Goal: Task Accomplishment & Management: Use online tool/utility

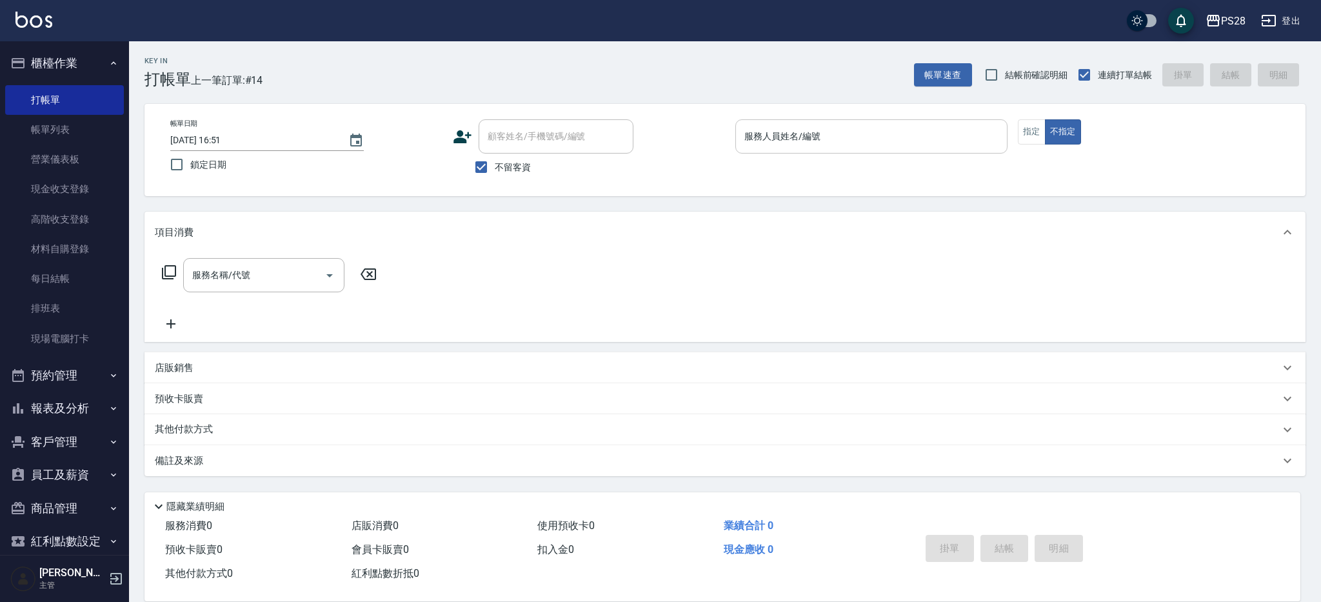
click at [949, 133] on input "服務人員姓名/編號" at bounding box center [871, 136] width 261 height 23
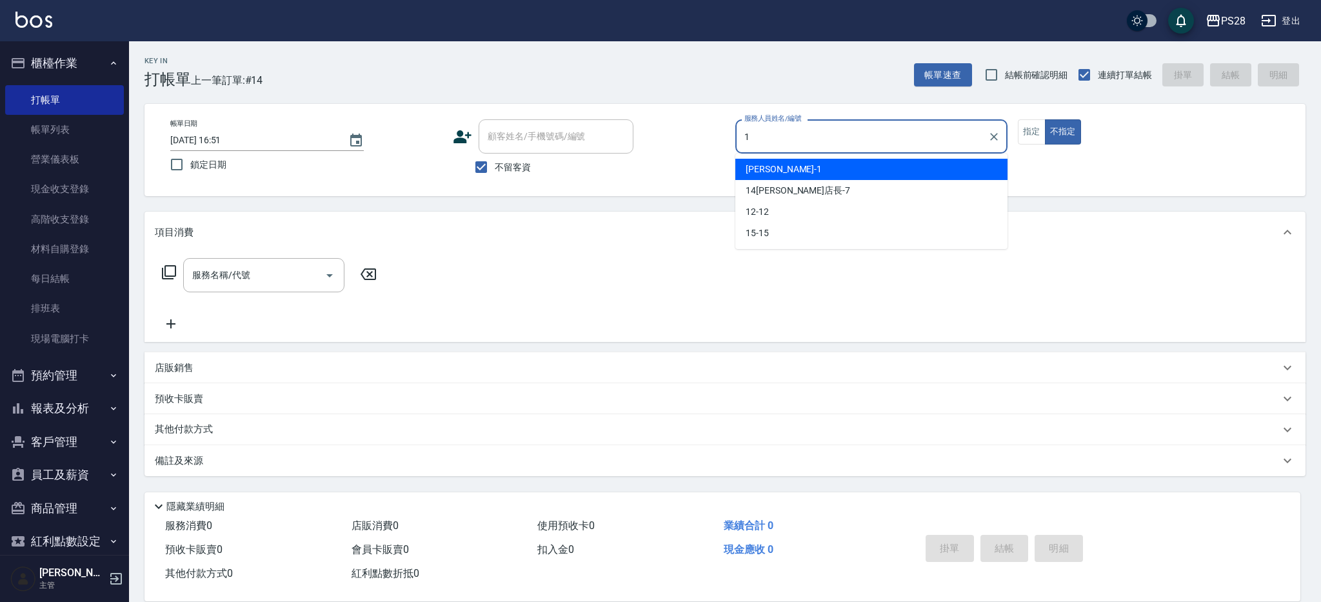
type input "[PERSON_NAME]-1"
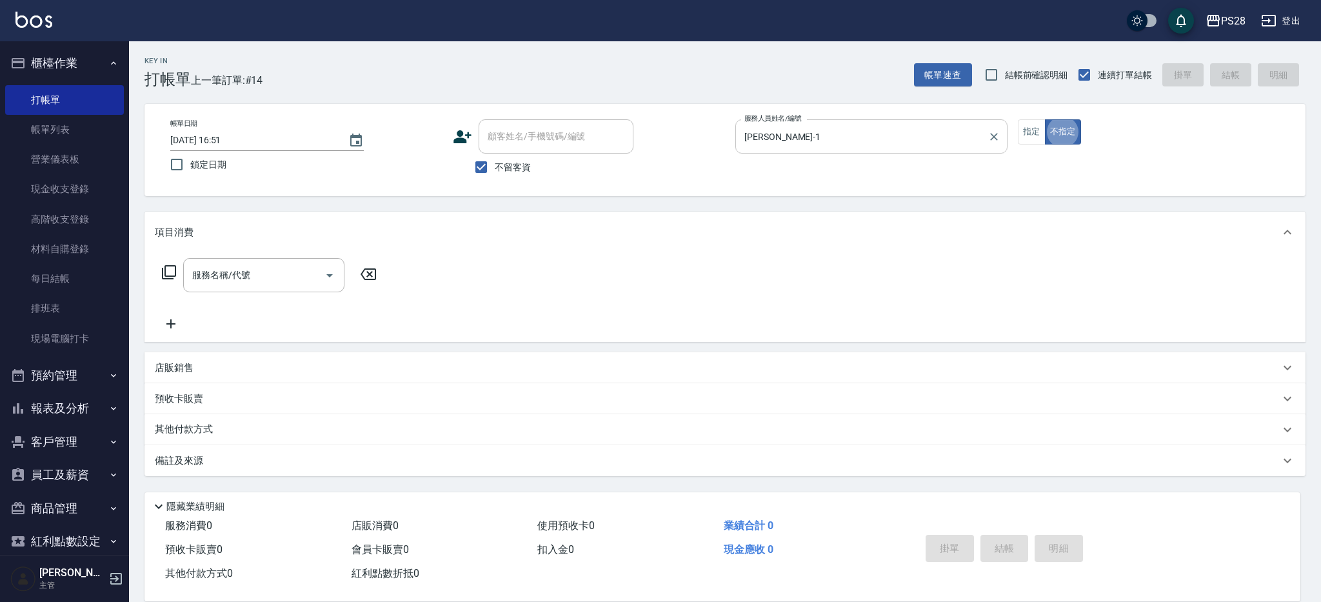
type button "false"
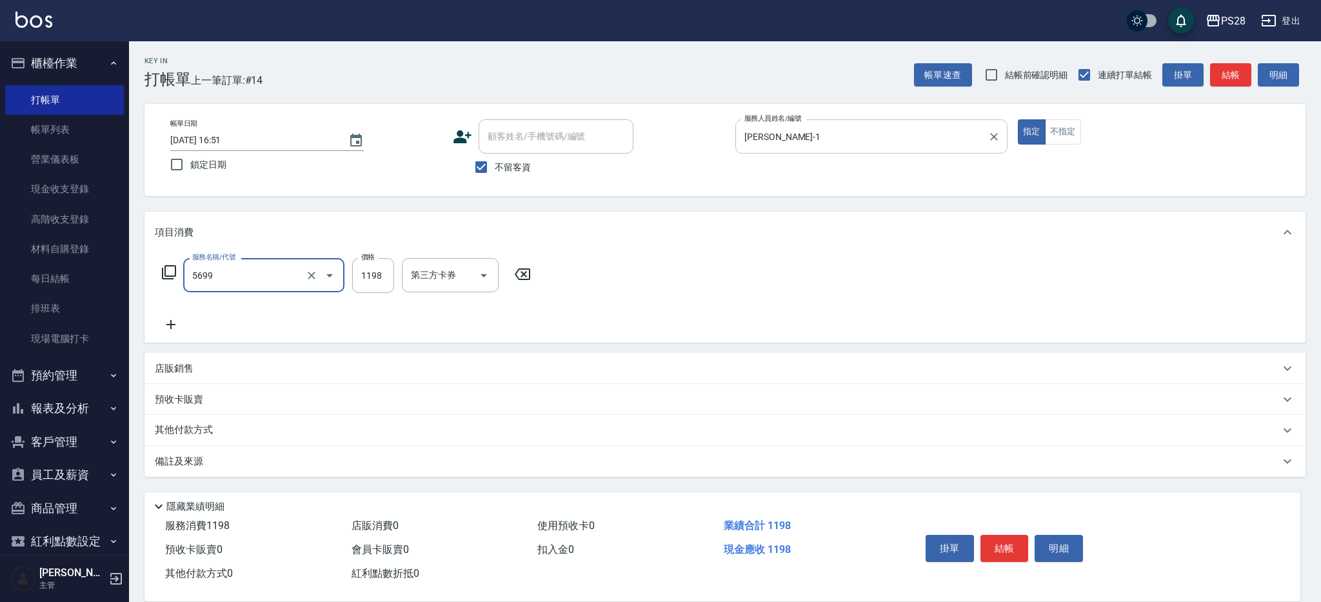
type input "水沁涼套餐(5699)"
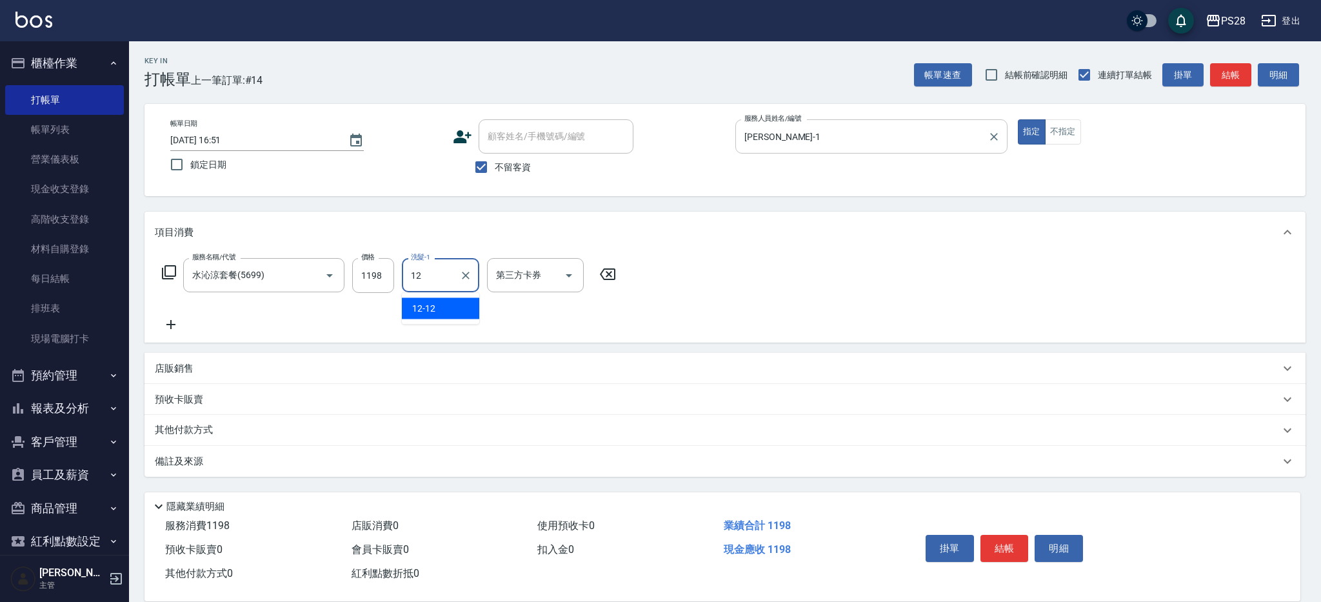
type input "12-12"
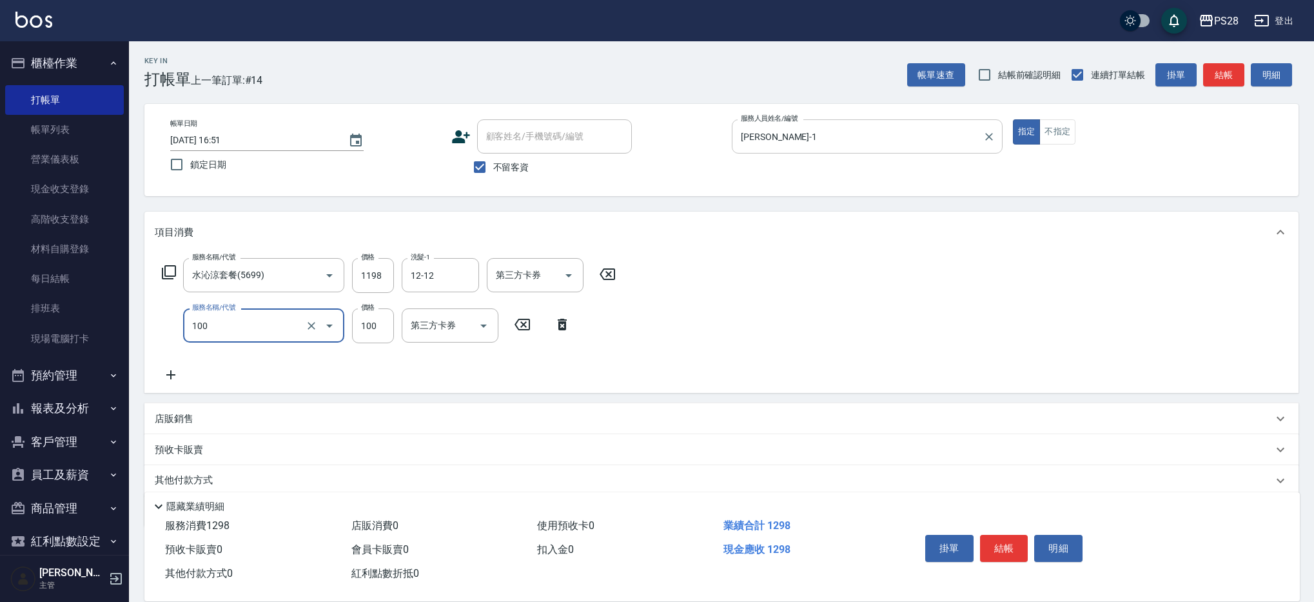
type input "洗髮(100)"
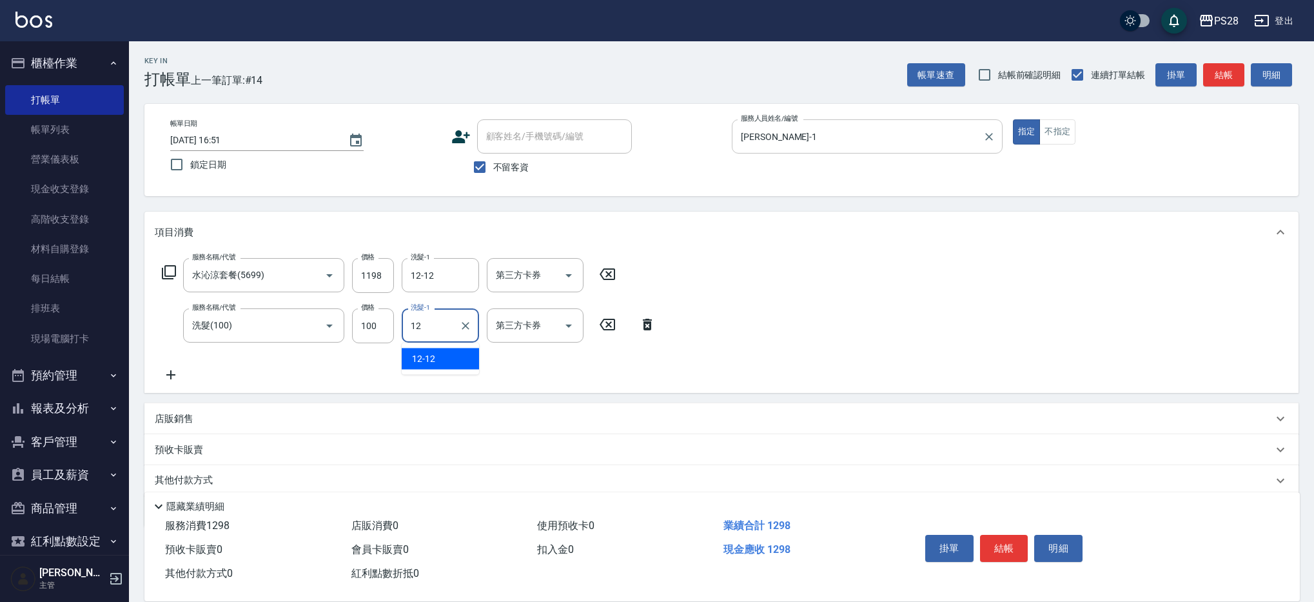
type input "12-12"
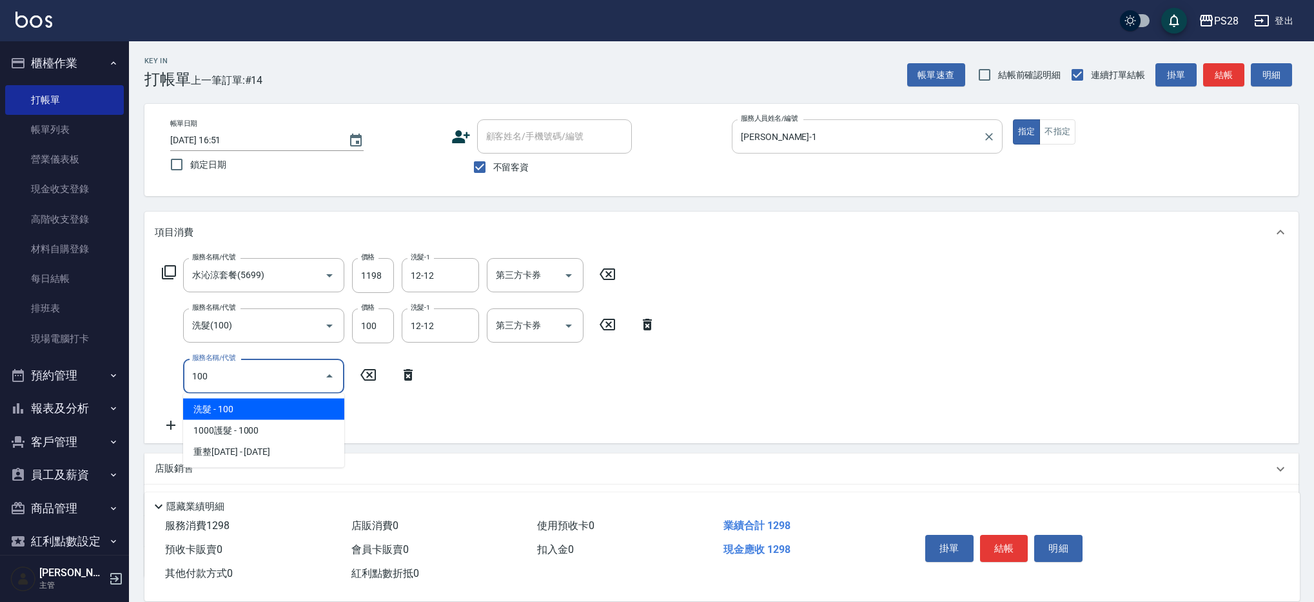
type input "洗髮(100)"
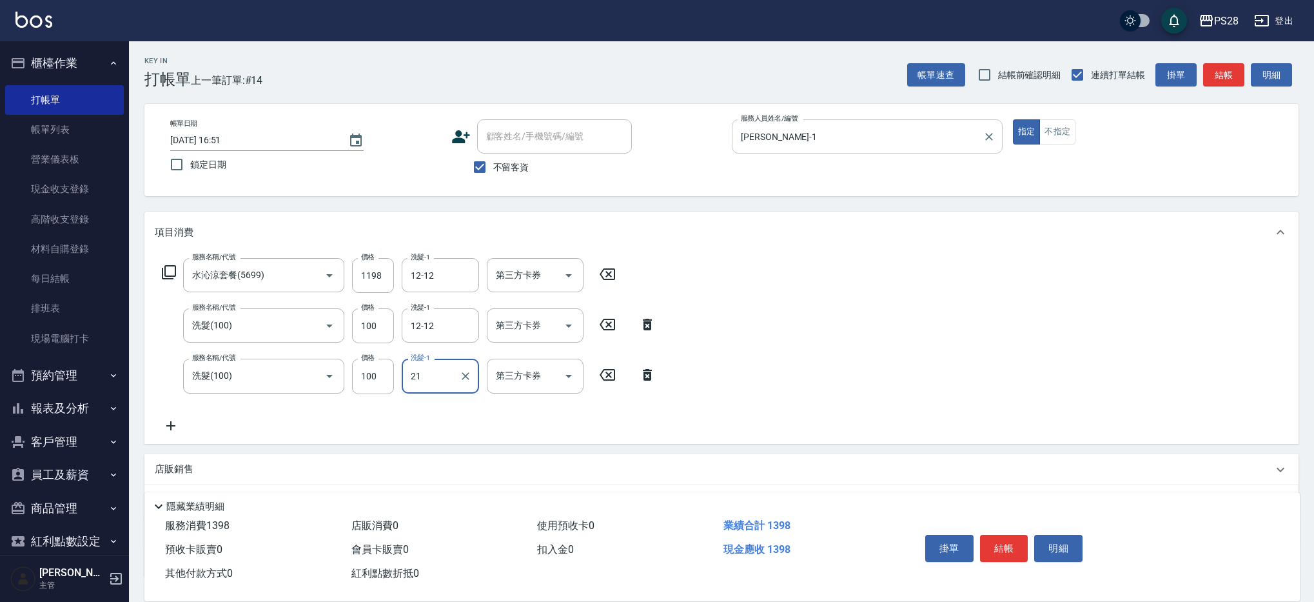
type input "2"
type input "12-12"
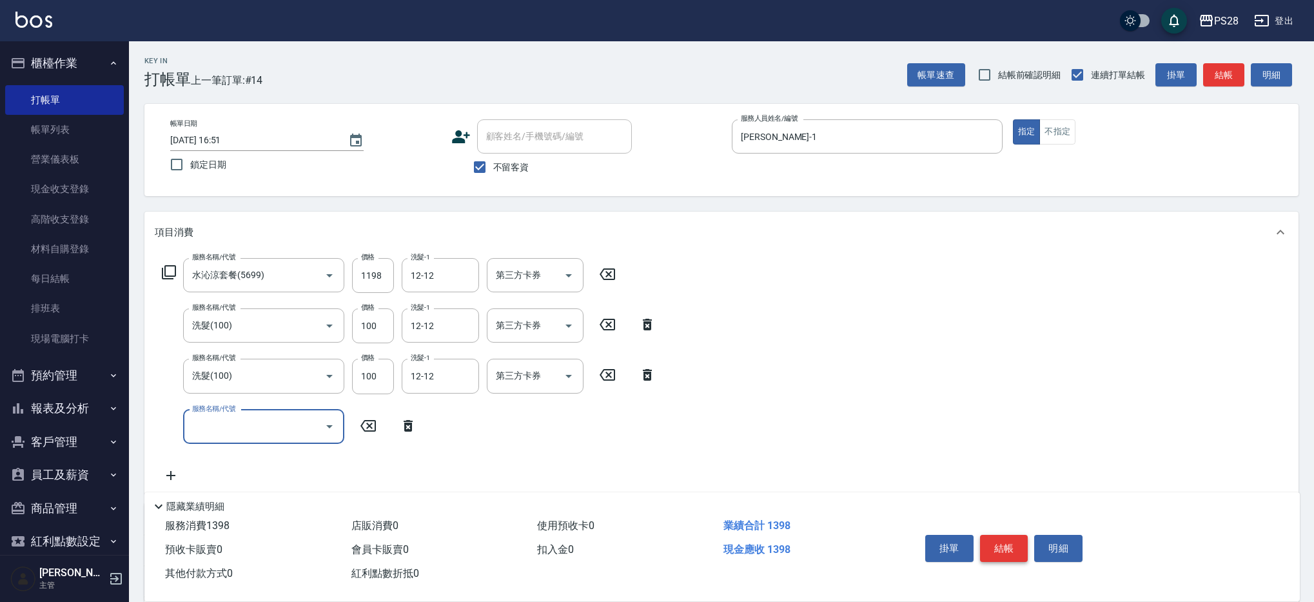
click at [1008, 542] on button "結帳" at bounding box center [1004, 548] width 48 height 27
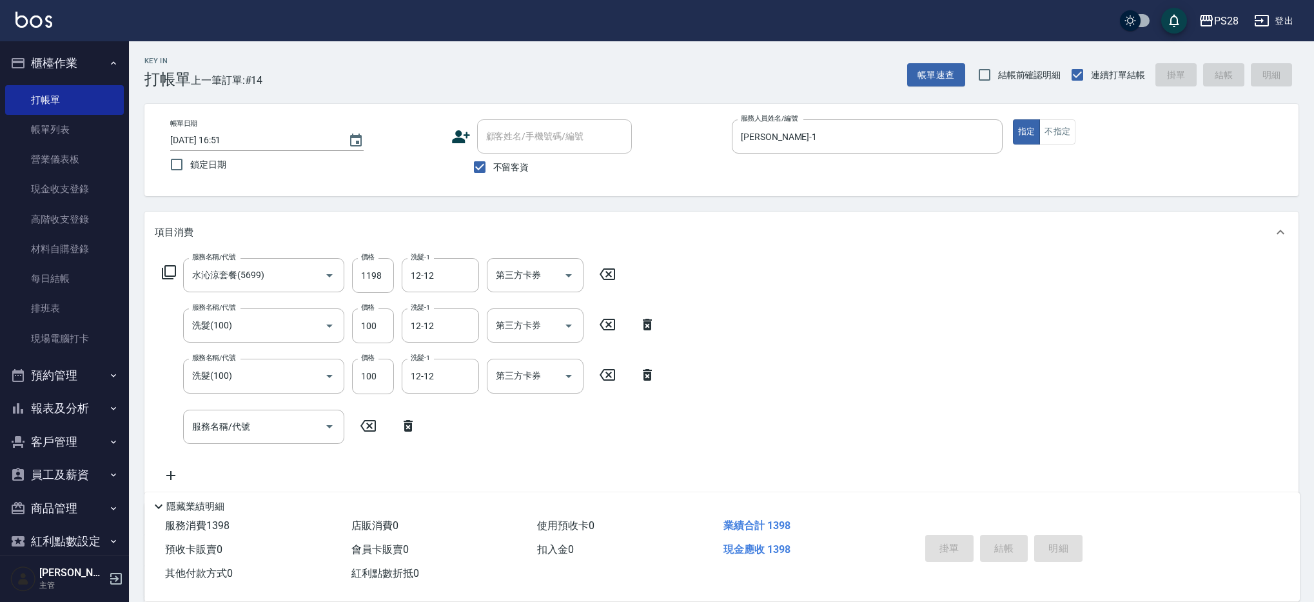
type input "[DATE] 17:33"
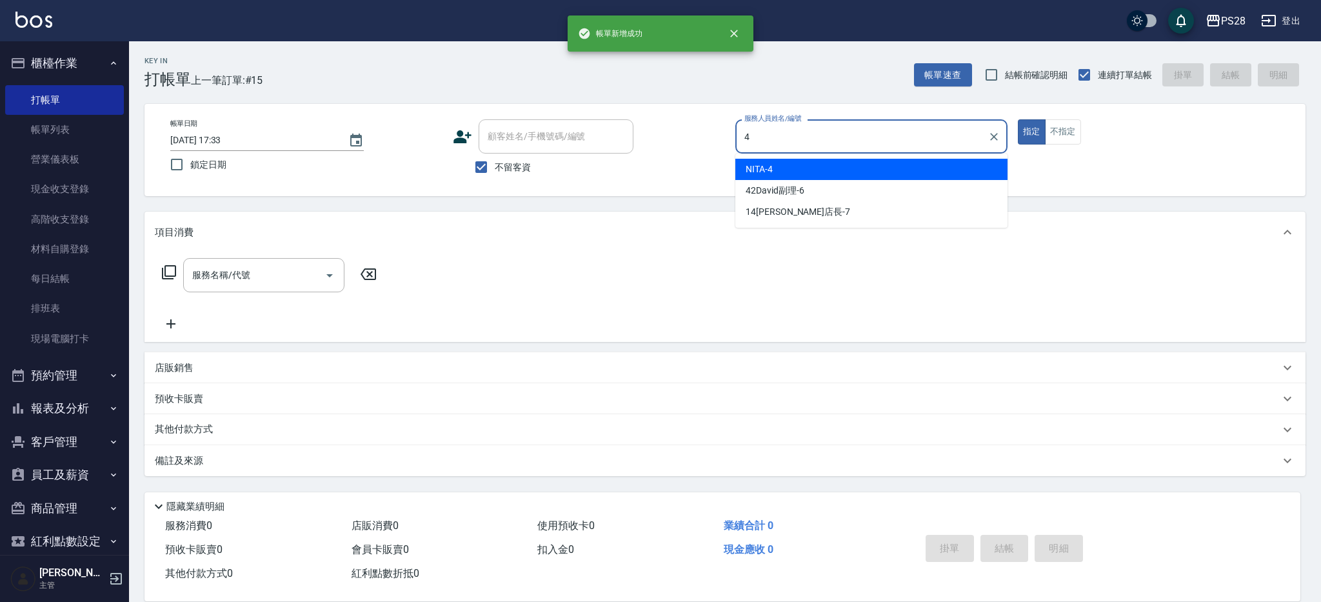
type input "NITA-4"
type button "true"
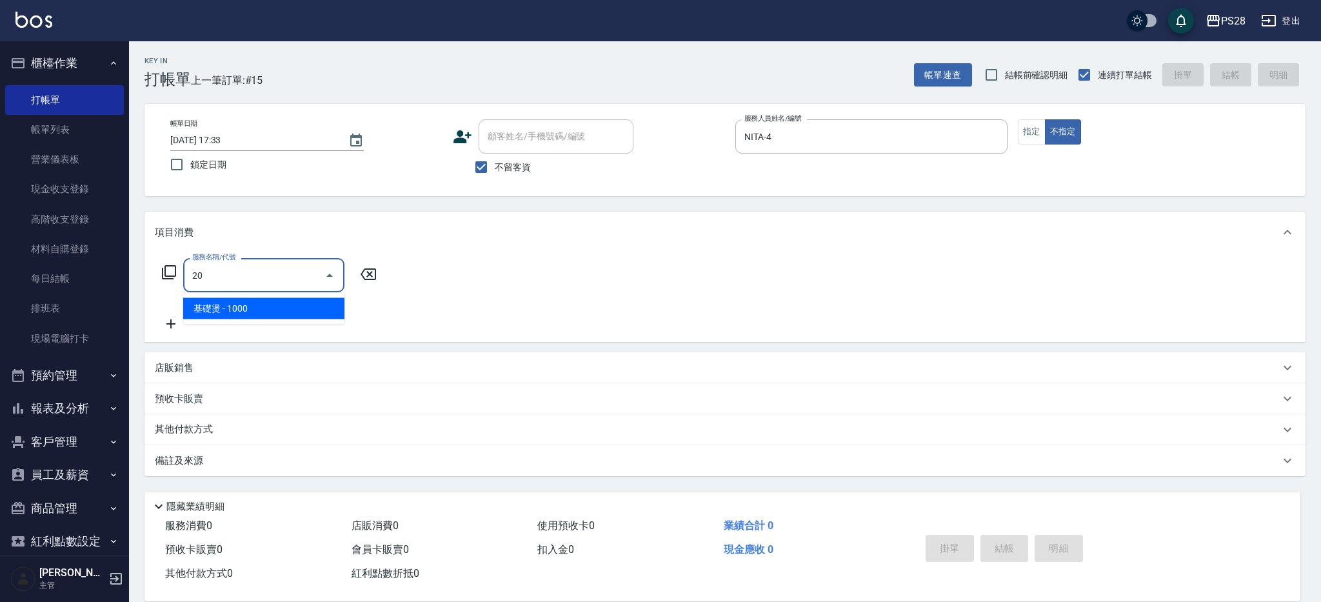
type input "2"
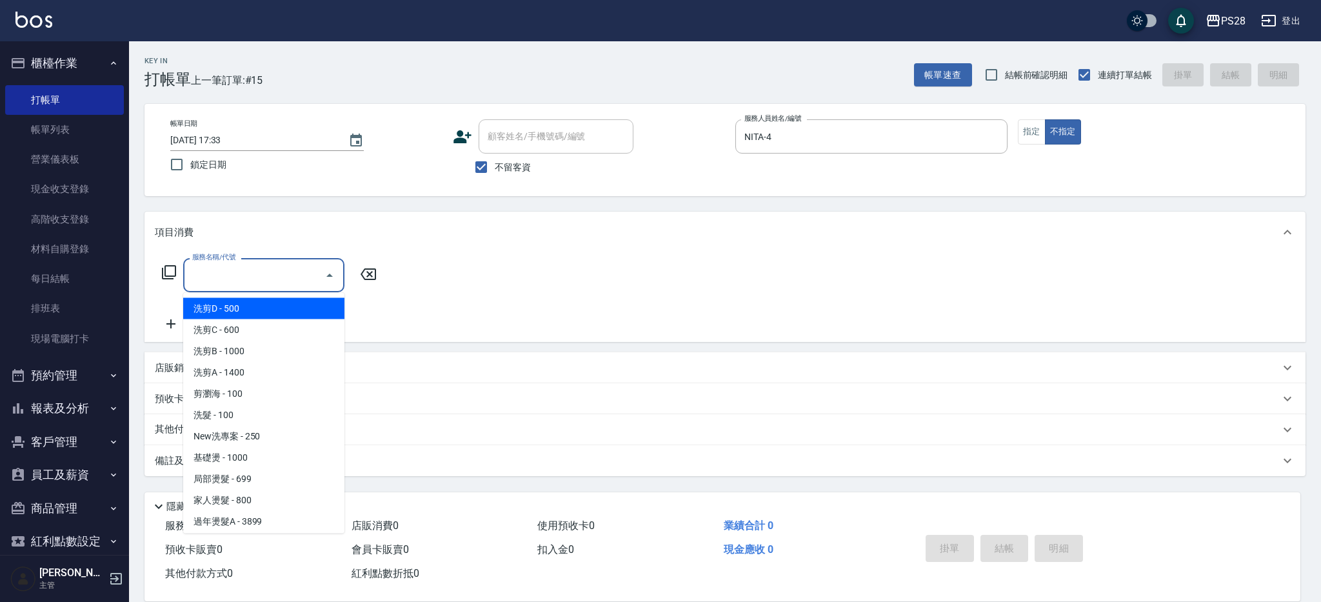
type input "3"
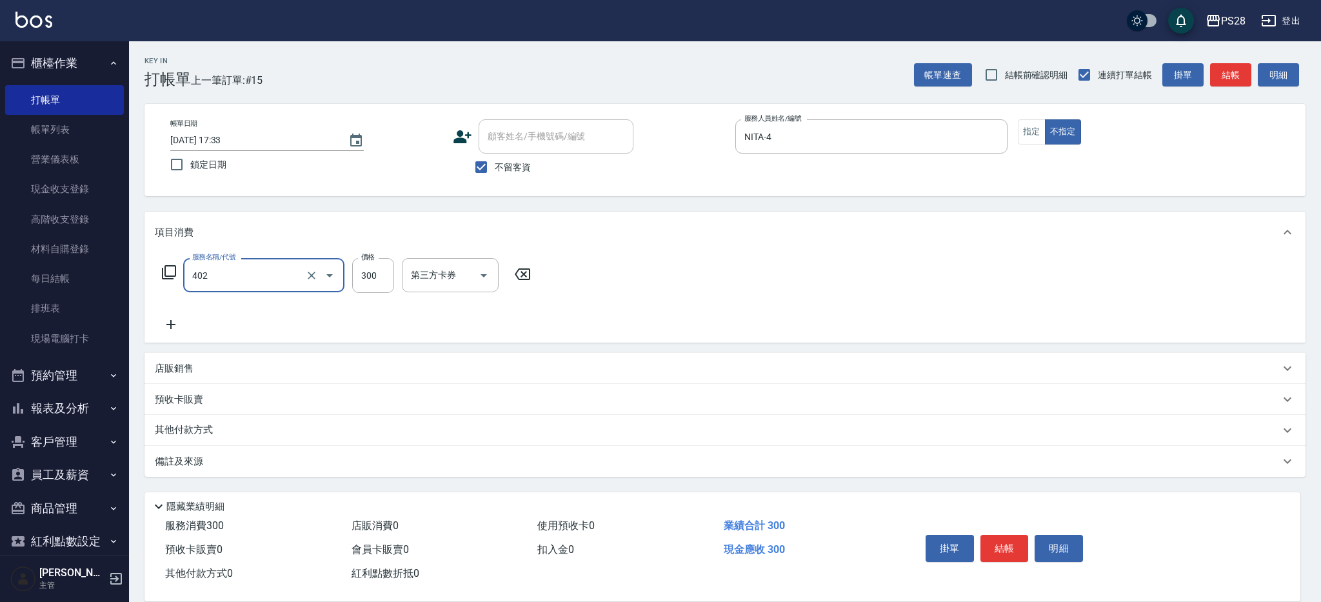
type input "頭皮隔離(402)"
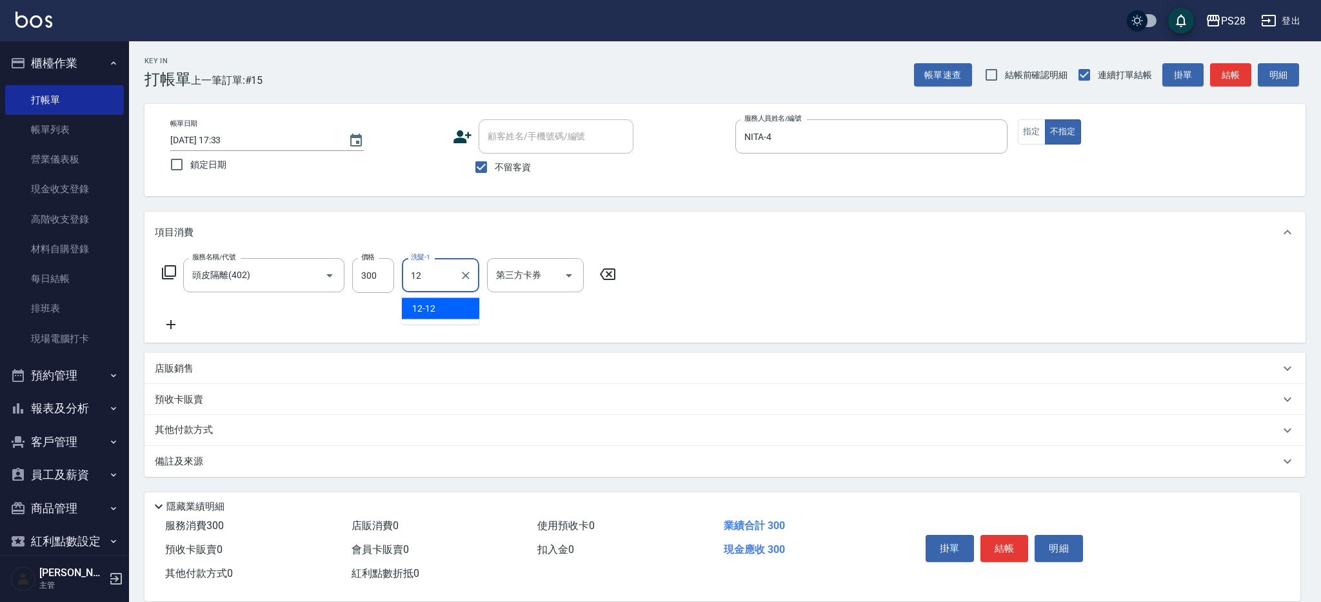
type input "12-12"
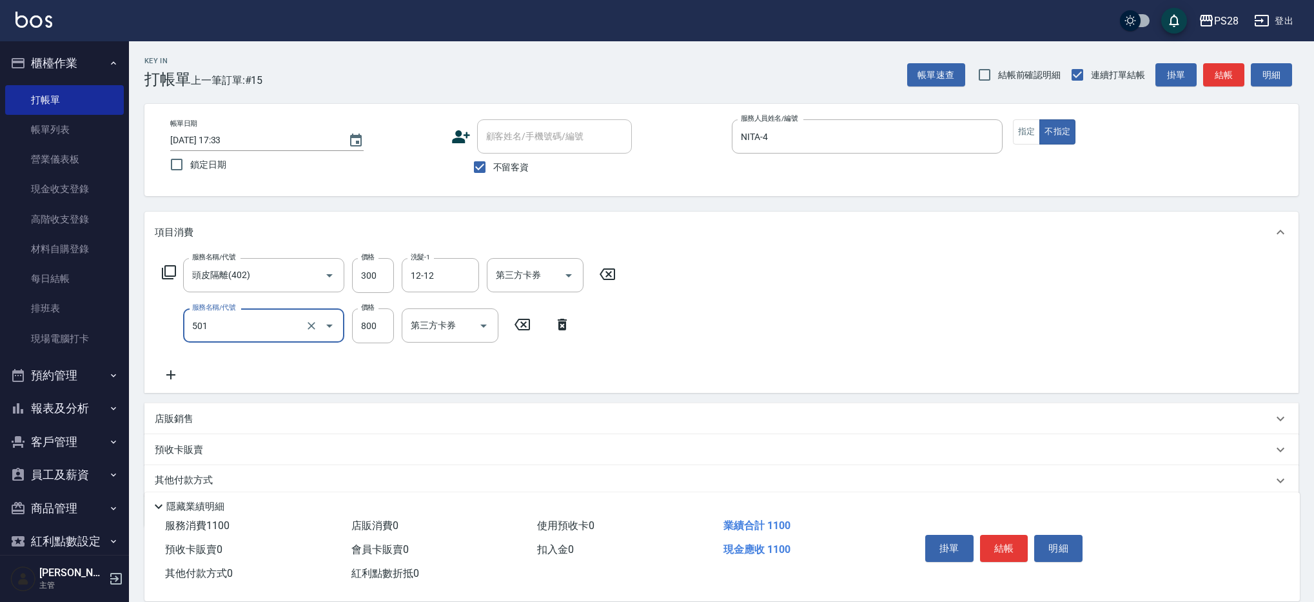
type input "染髮(501)"
type input "1400"
type input "NITA-4"
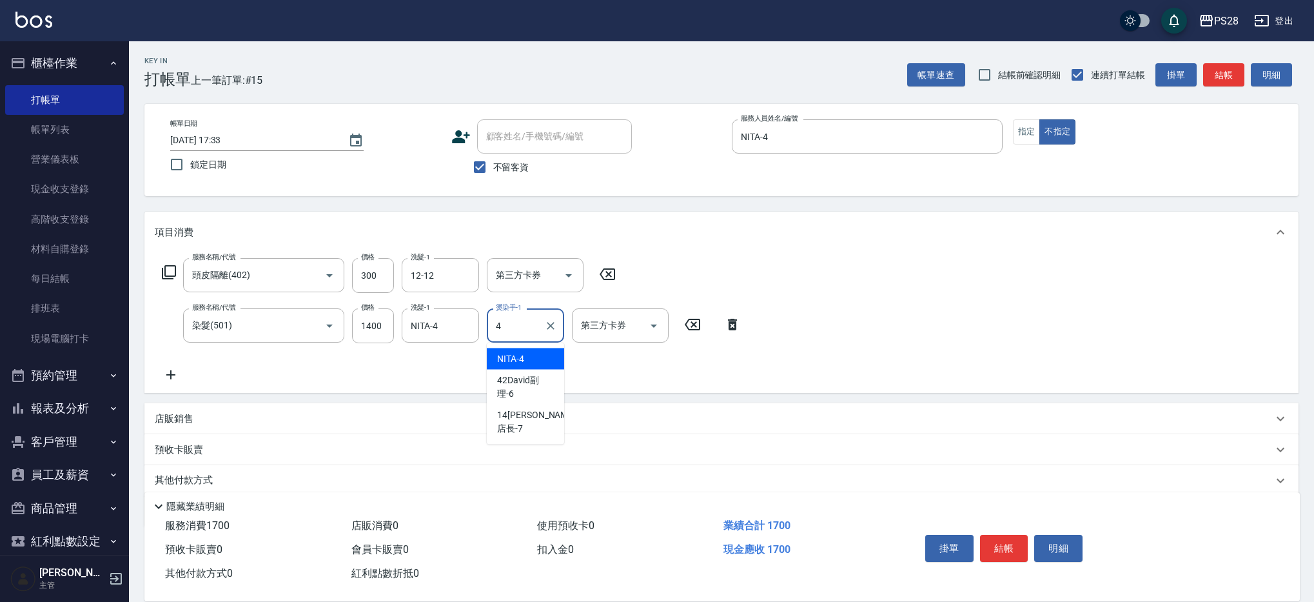
type input "NITA-4"
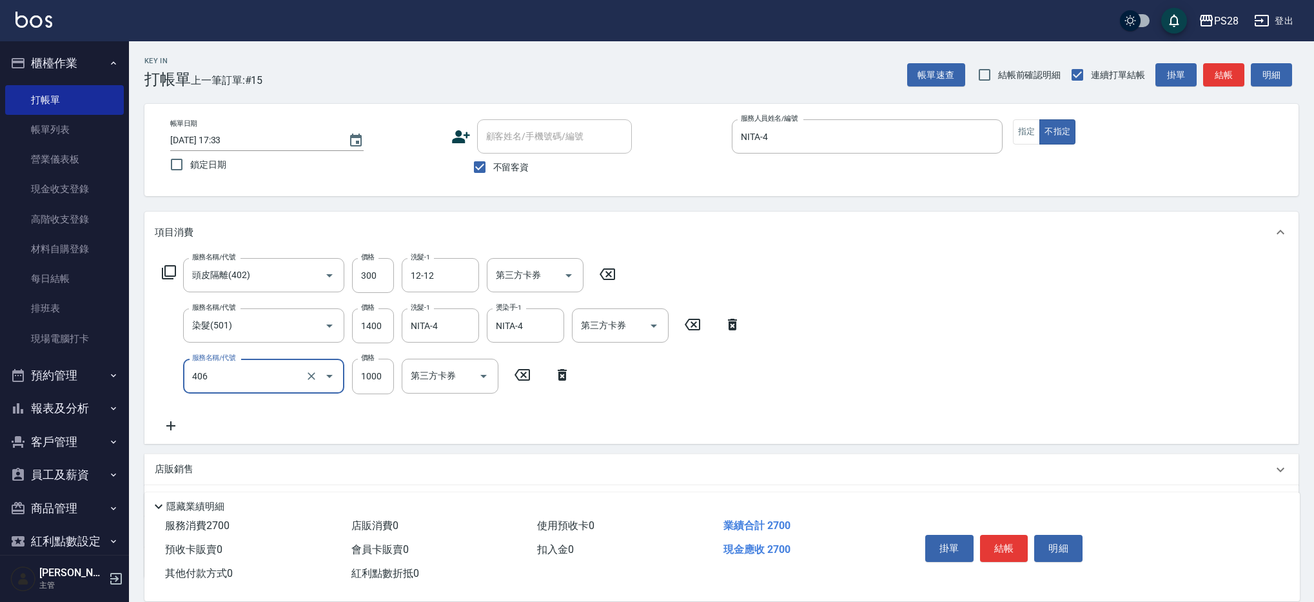
type input "1000護髮(406)"
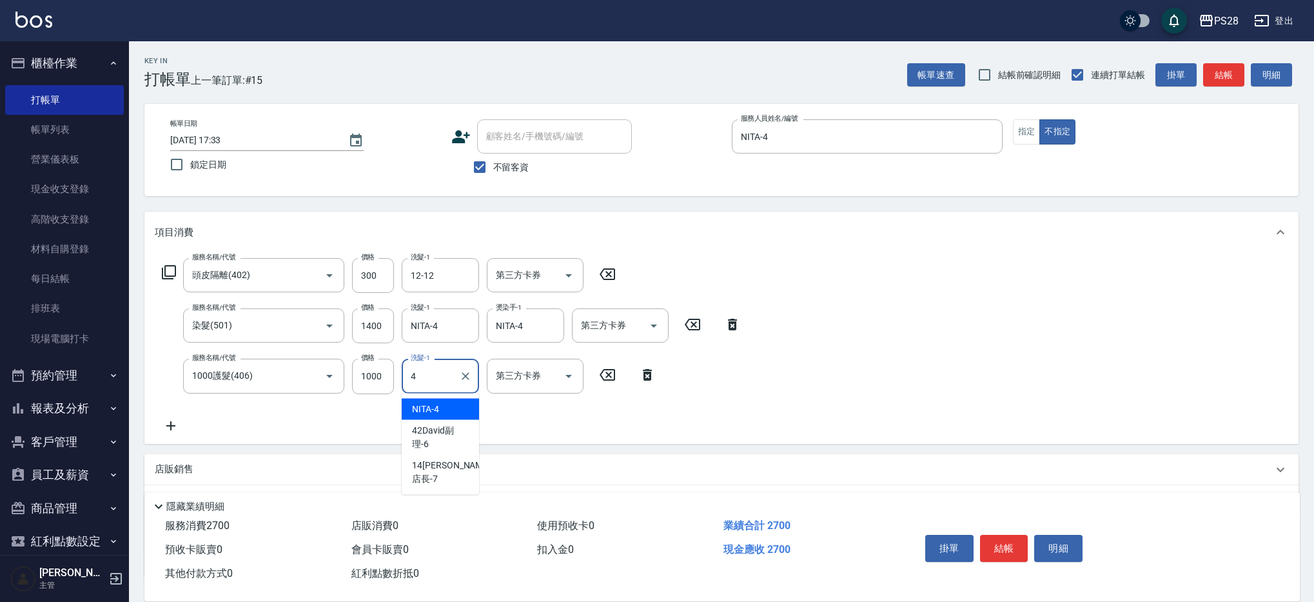
type input "NITA-4"
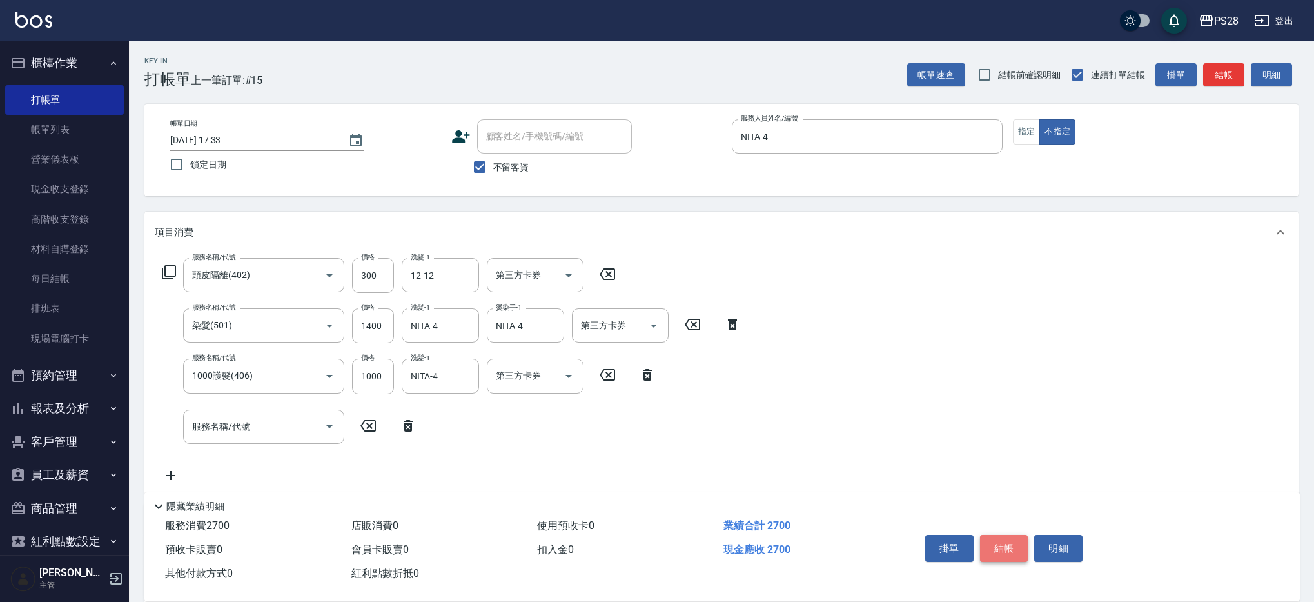
click at [1001, 536] on button "結帳" at bounding box center [1004, 548] width 48 height 27
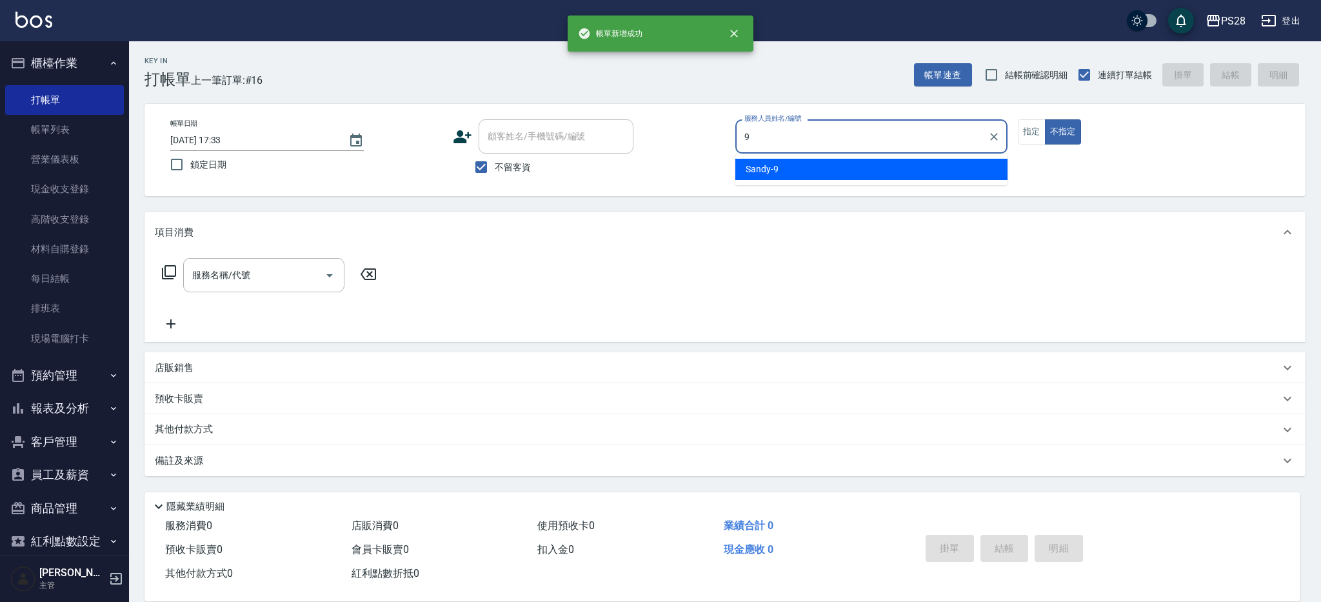
type input "Sandy-9"
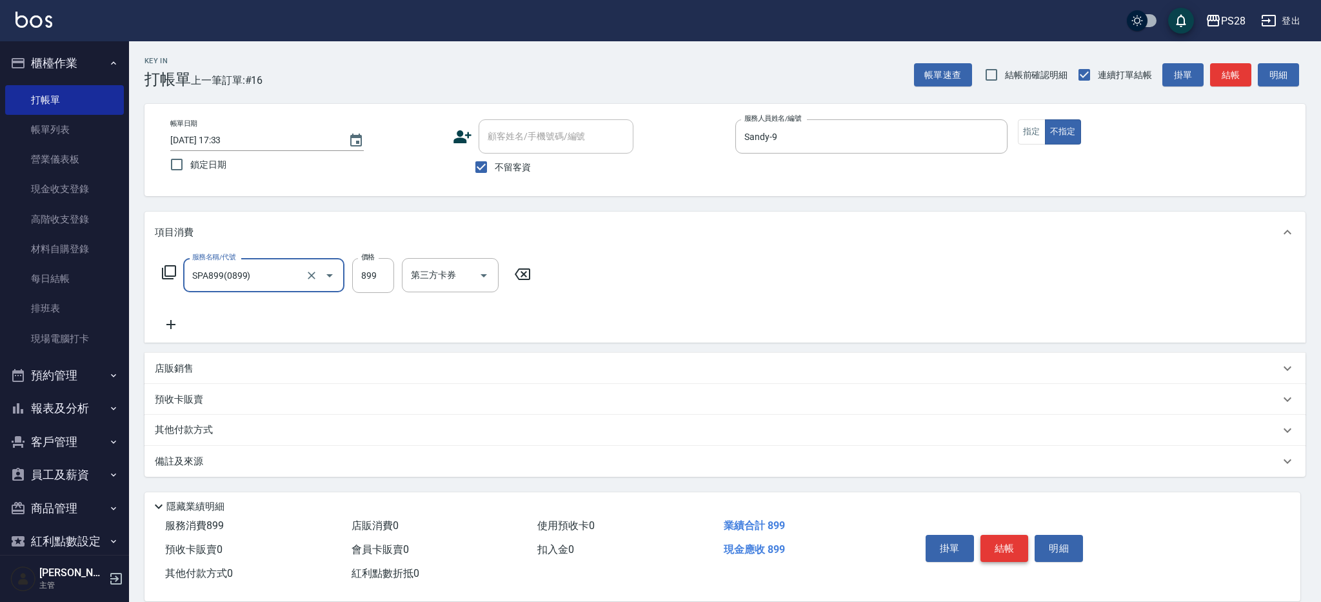
type input "SPA899(0899)"
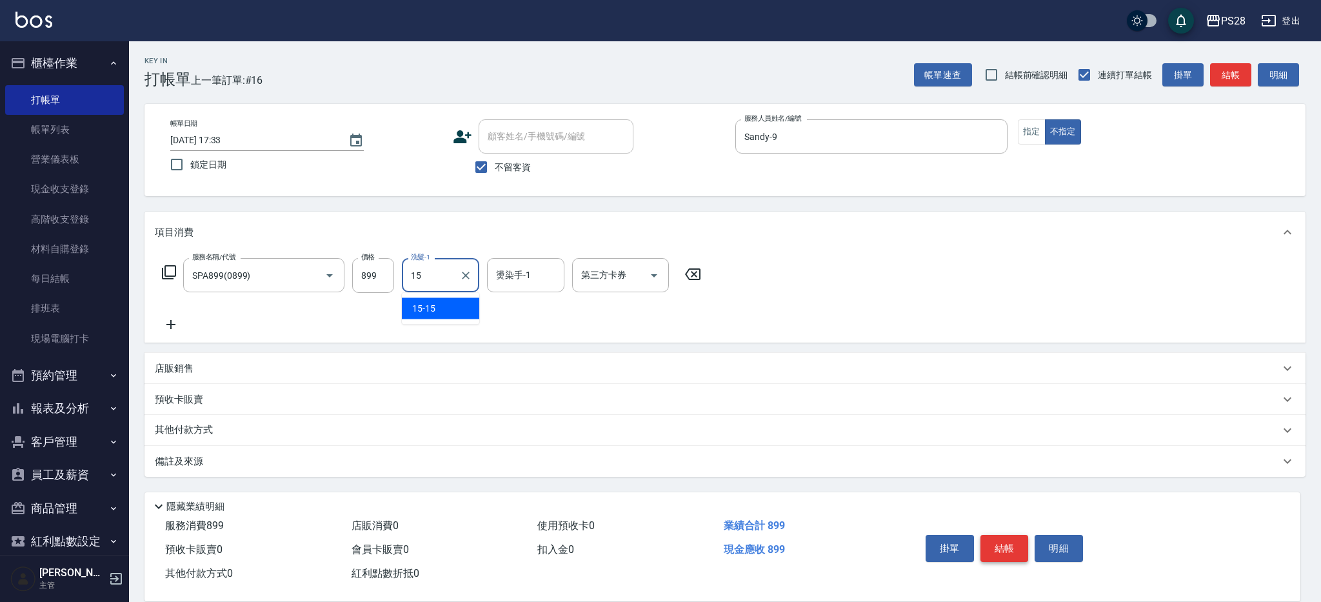
type input "15-15"
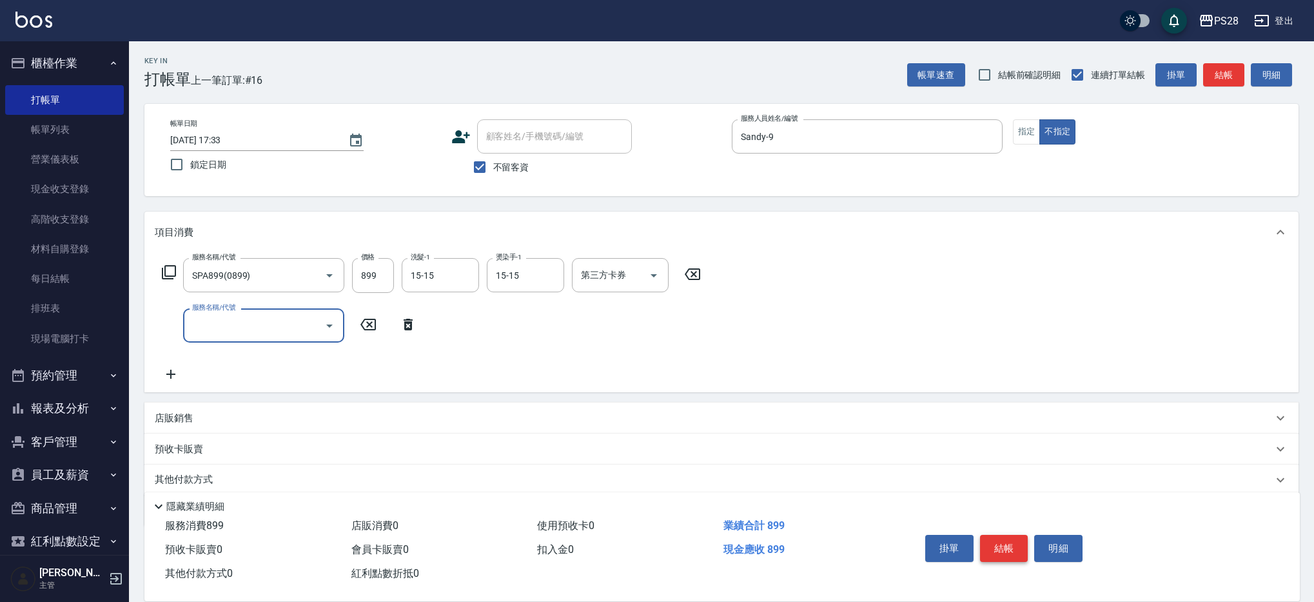
click at [1010, 539] on button "結帳" at bounding box center [1004, 548] width 48 height 27
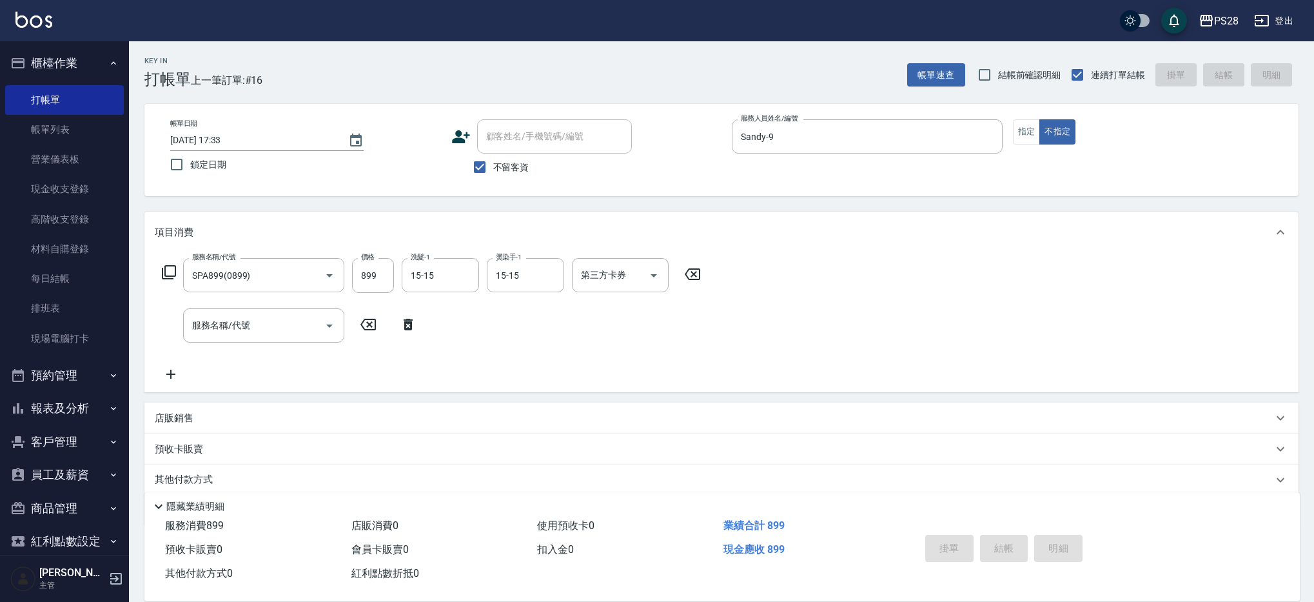
type input "[DATE] 17:34"
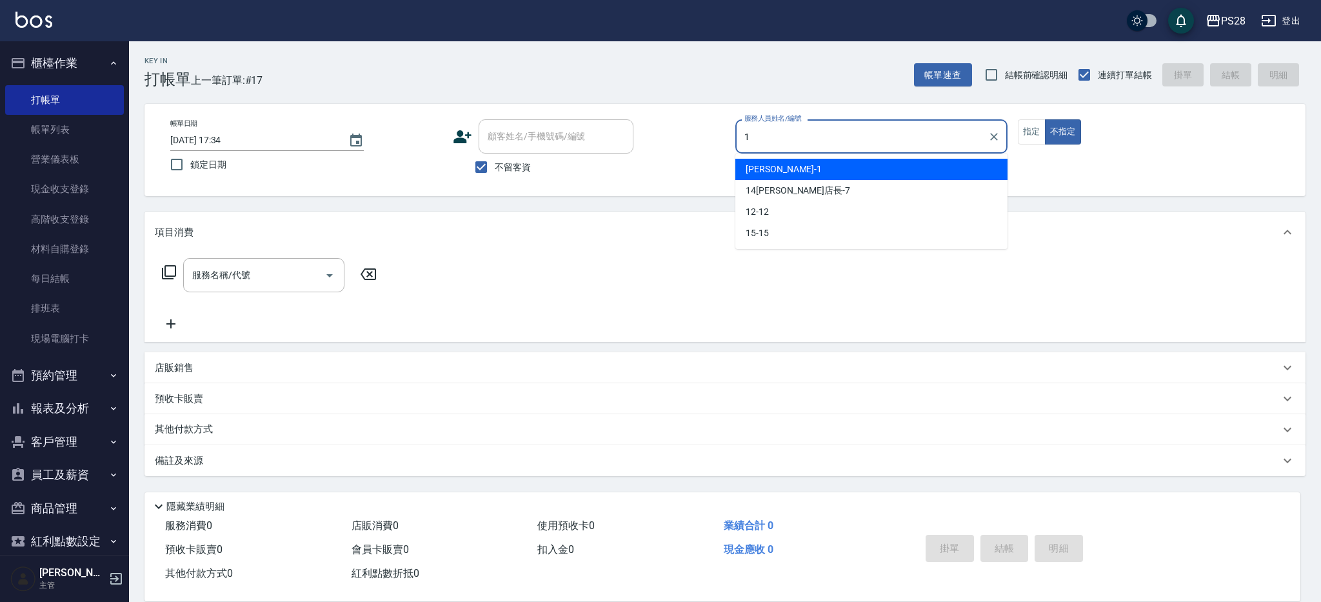
type input "[PERSON_NAME]-1"
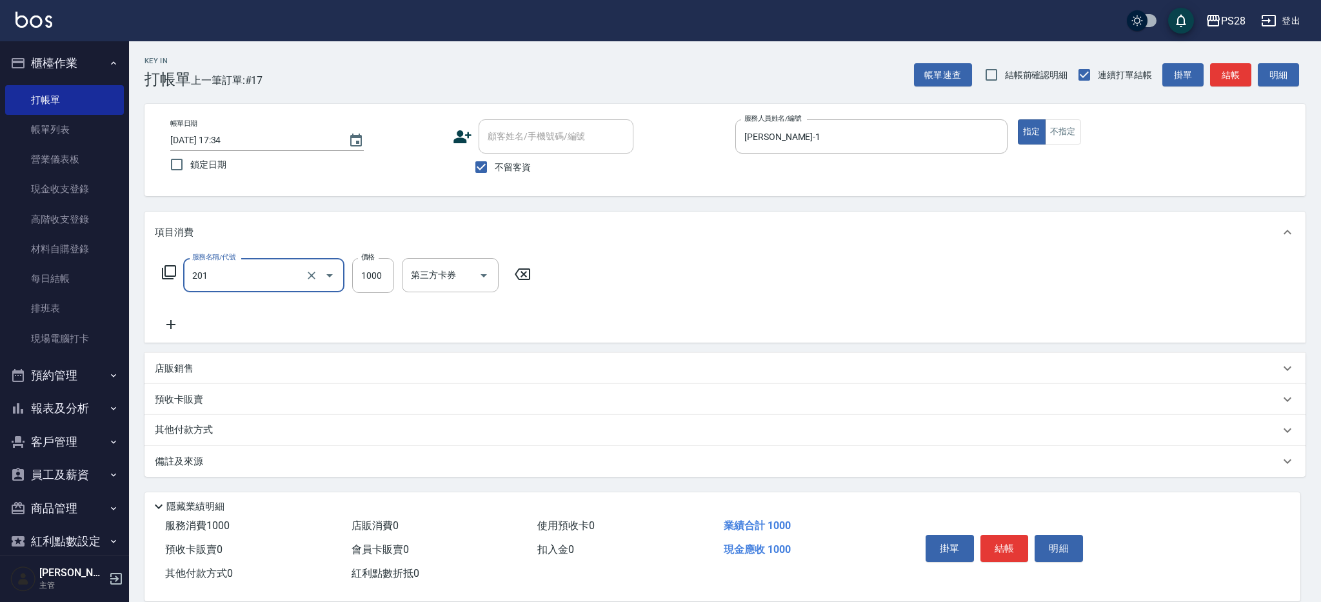
type input "基礎燙(201)"
click at [308, 270] on icon "Clear" at bounding box center [311, 275] width 13 height 13
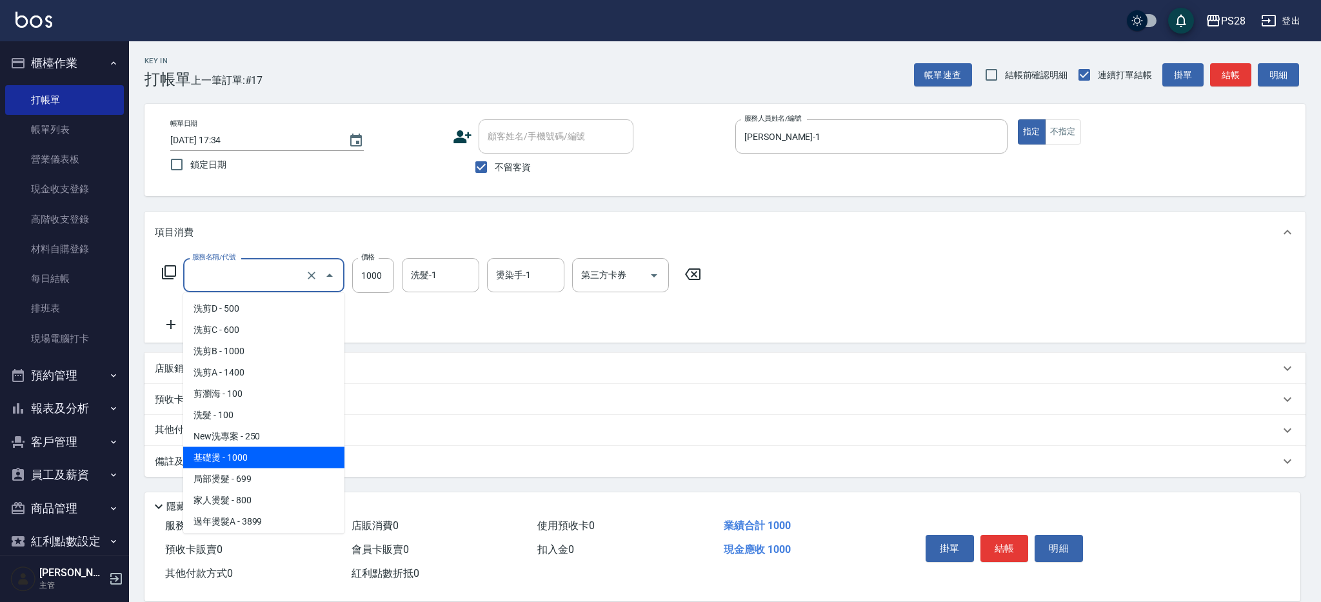
click at [253, 271] on input "服務名稱/代號" at bounding box center [245, 275] width 113 height 23
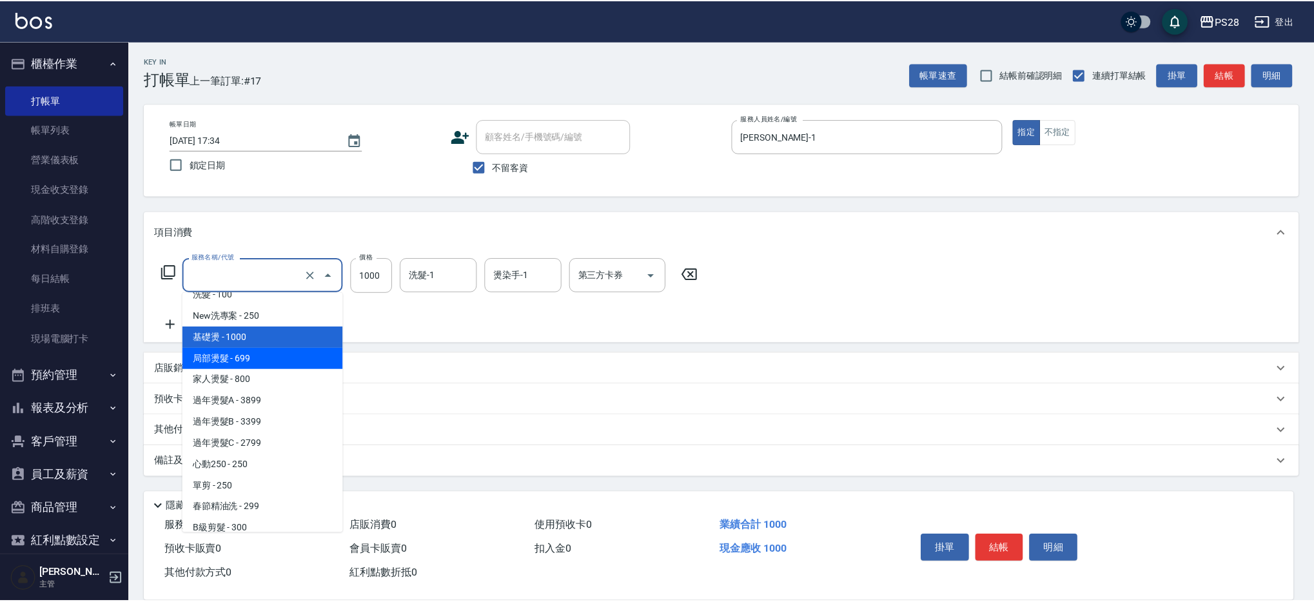
scroll to position [123, 0]
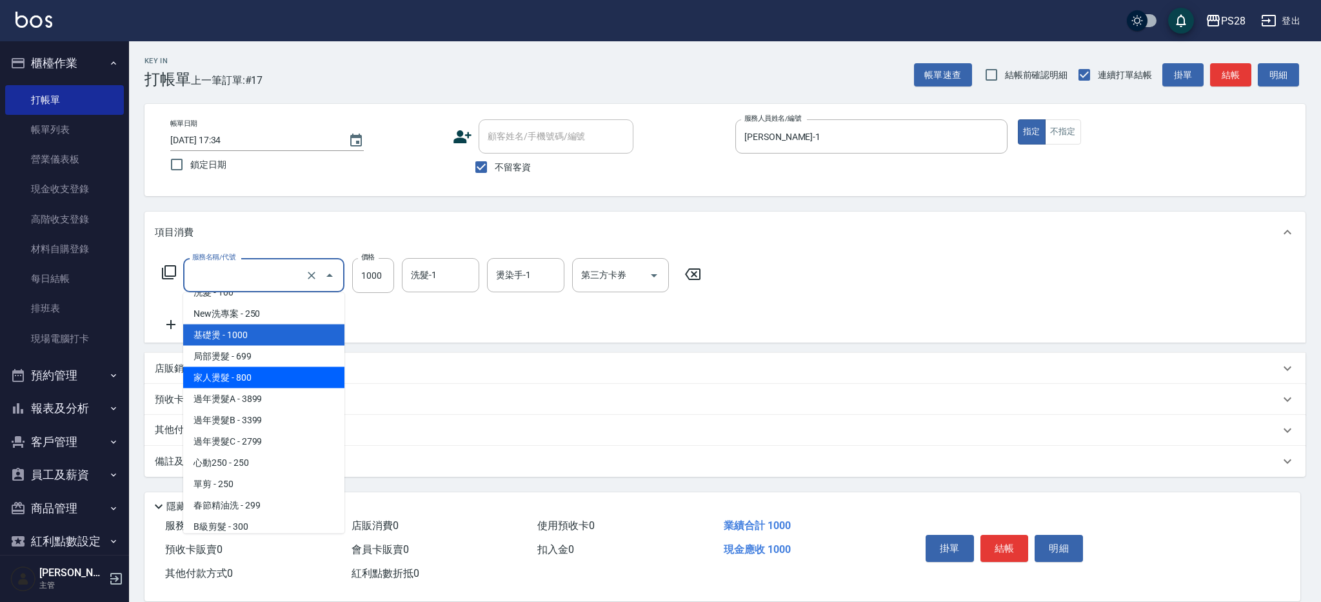
click at [279, 378] on span "家人燙髮 - 800" at bounding box center [263, 377] width 161 height 21
type input "家人燙髮(203)"
type input "800"
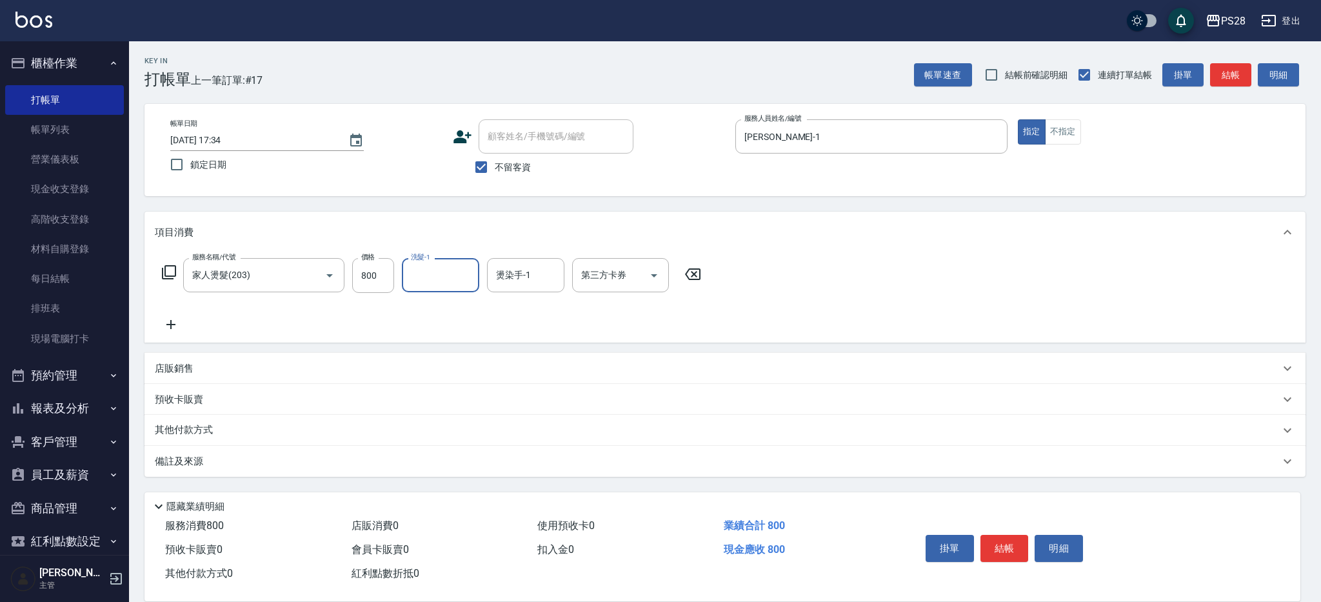
type input "4"
type input "Sandy-9"
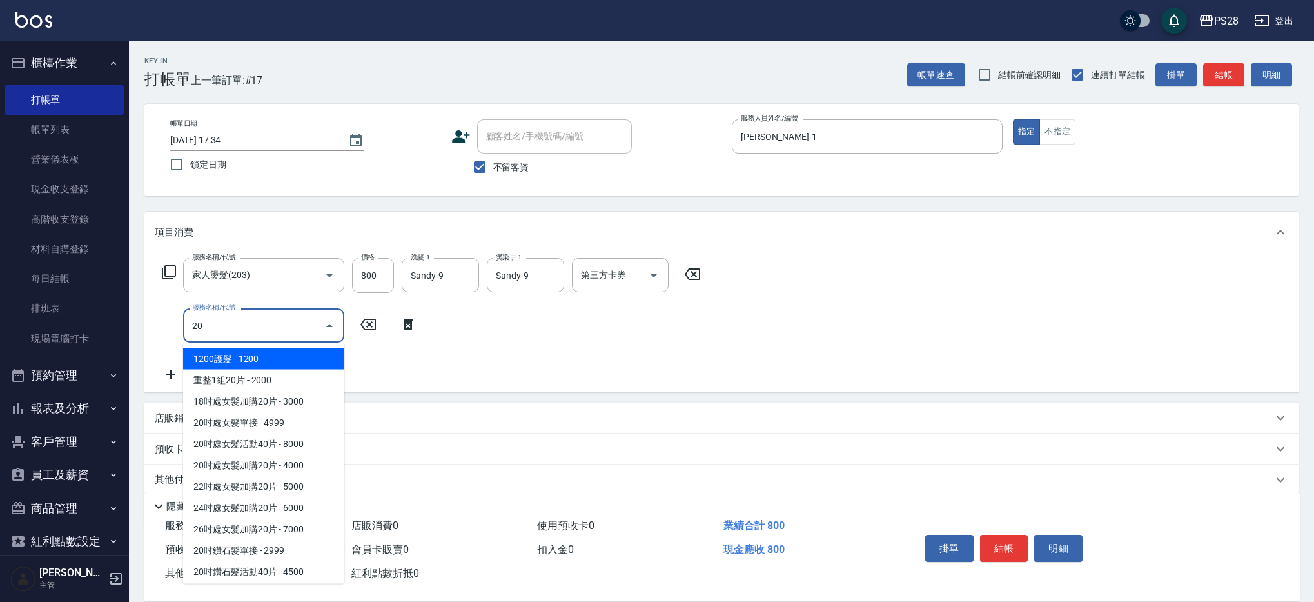
type input "2"
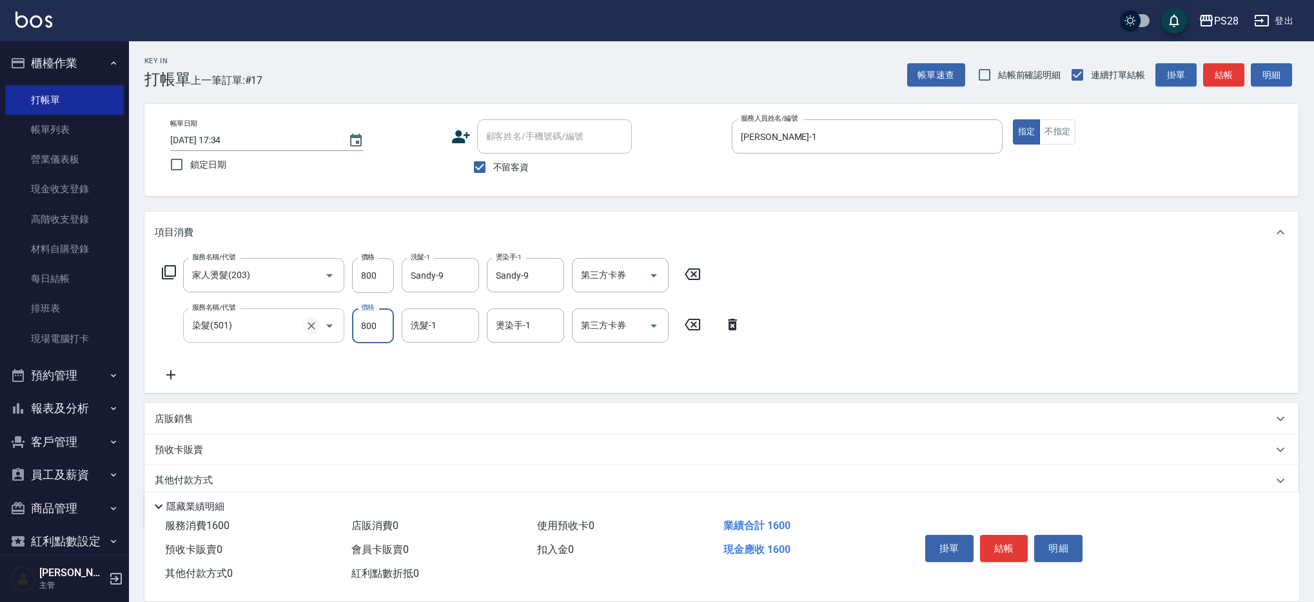
click at [309, 319] on icon "Clear" at bounding box center [311, 325] width 13 height 13
type input "染髮(501)"
click at [308, 321] on icon "Clear" at bounding box center [311, 325] width 13 height 13
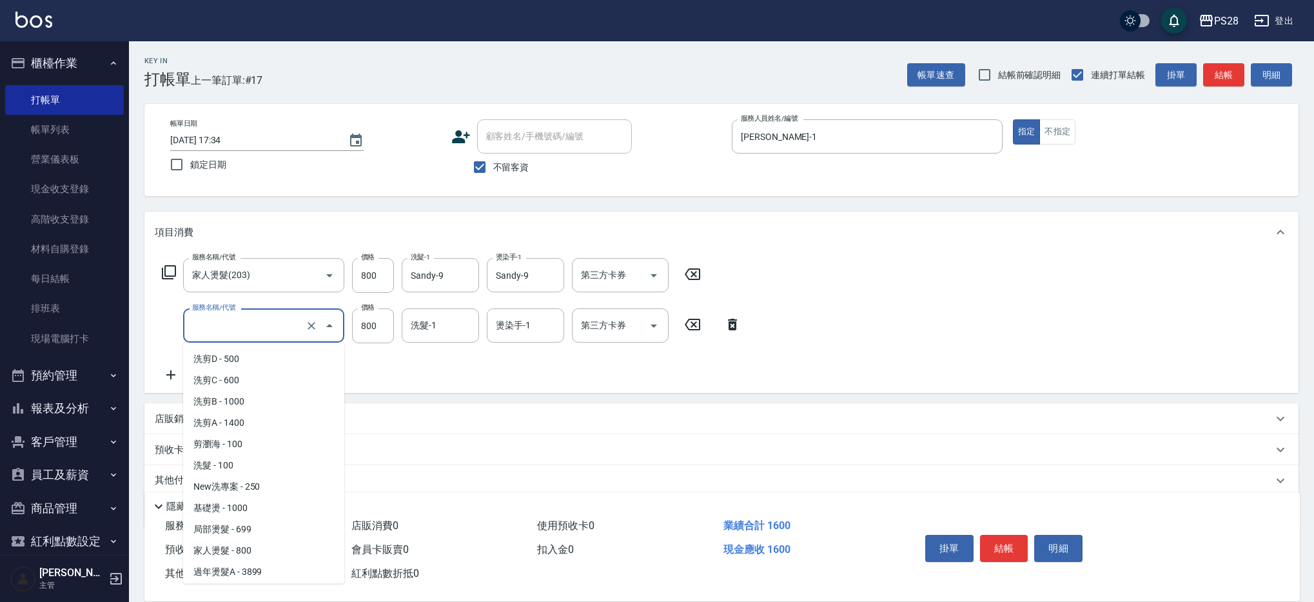
click at [282, 327] on input "服務名稱/代號" at bounding box center [245, 325] width 113 height 23
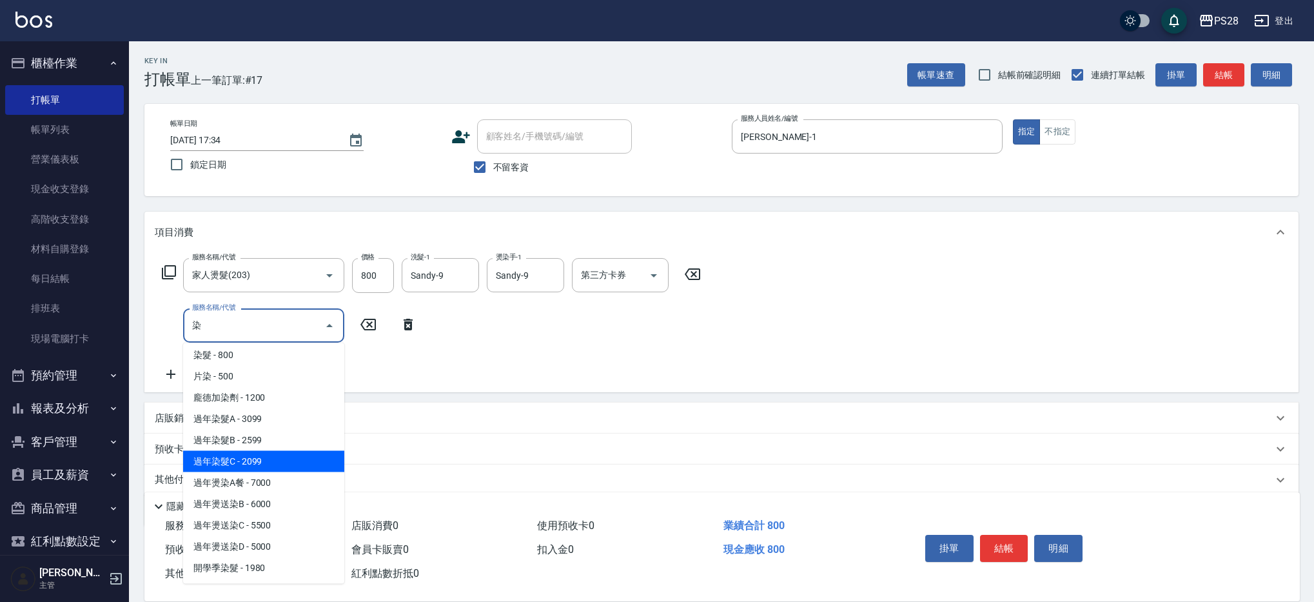
scroll to position [0, 0]
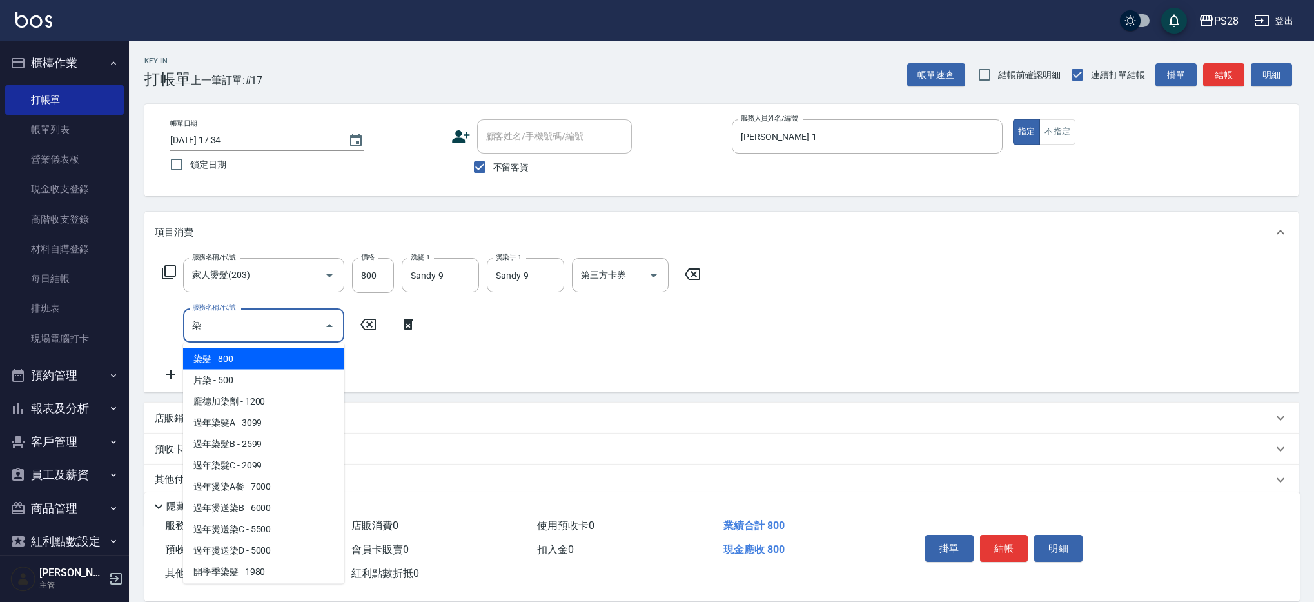
click at [243, 350] on span "染髮 - 800" at bounding box center [263, 358] width 161 height 21
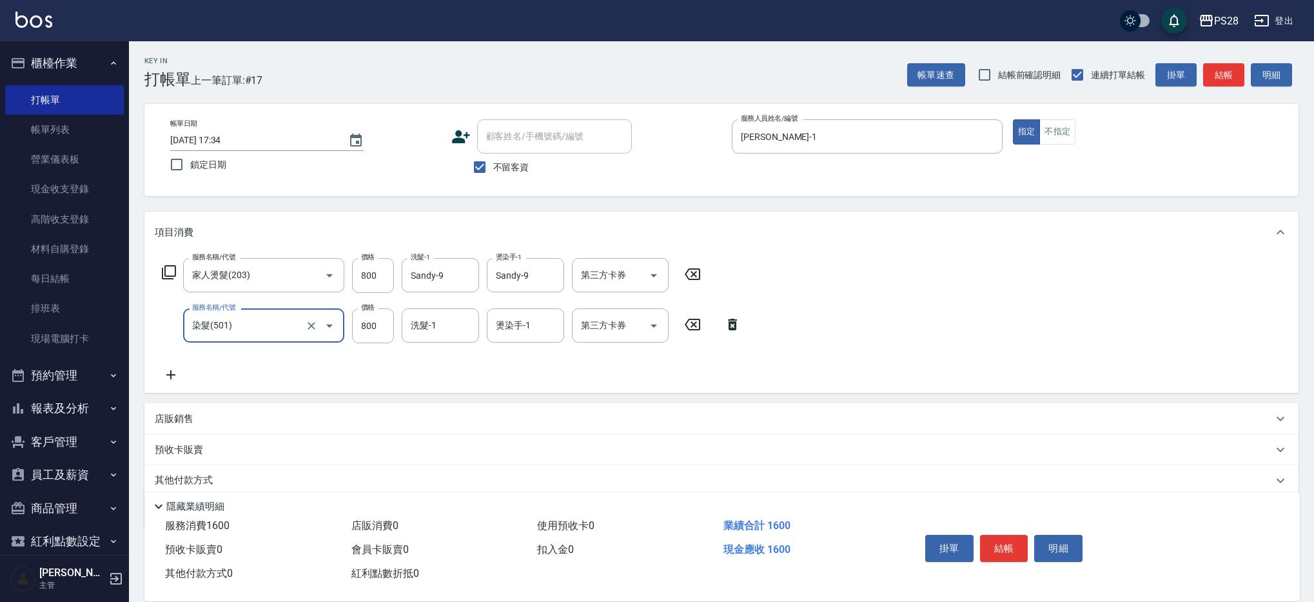
type input "染髮(501)"
type input "ㄅ"
type input "ㄅㄅ"
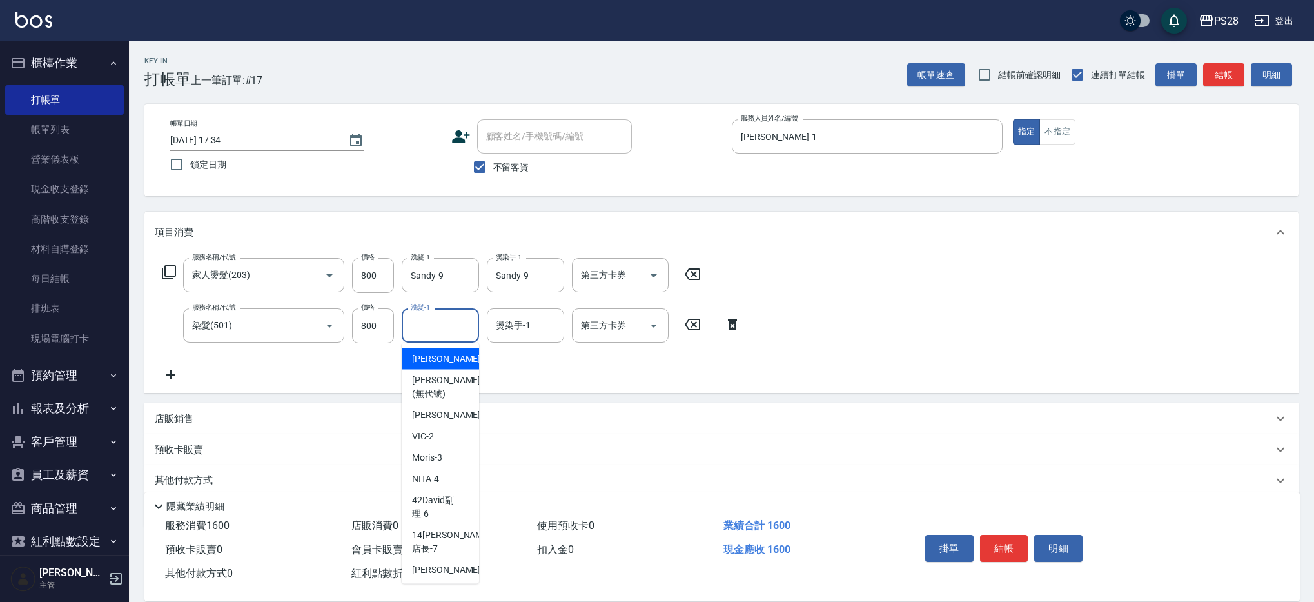
drag, startPoint x: 465, startPoint y: 322, endPoint x: 444, endPoint y: 329, distance: 21.8
click at [465, 322] on input "洗髮-1" at bounding box center [441, 325] width 66 height 23
type input "ㄅ"
type input "[PERSON_NAME]-1"
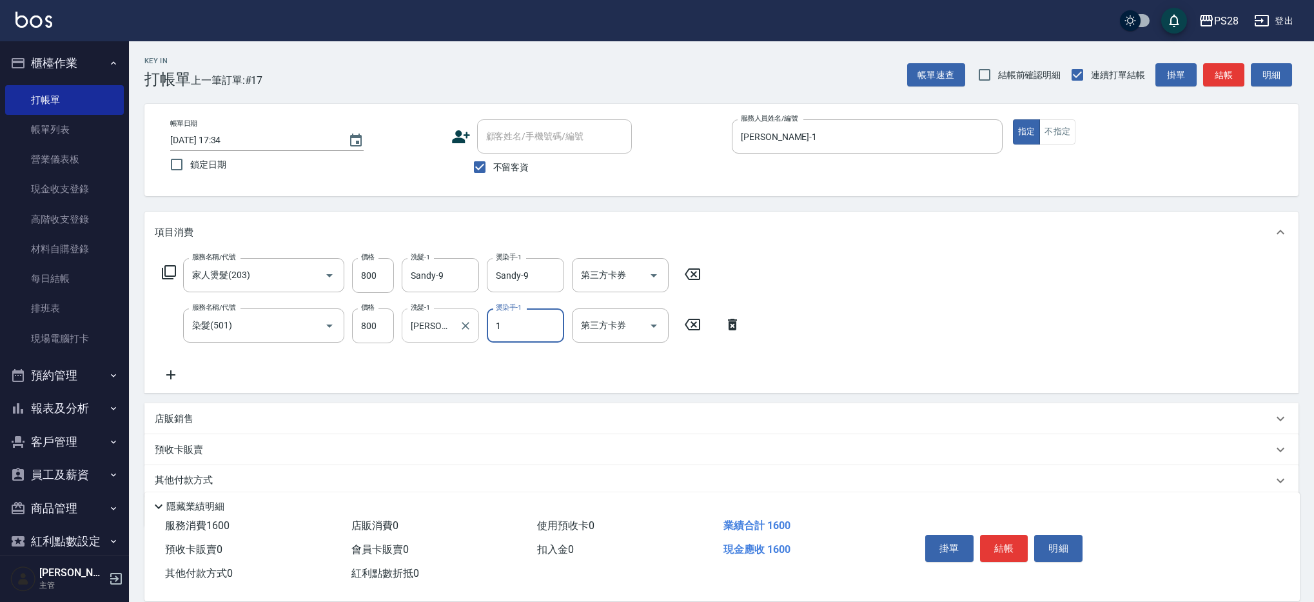
type input "[PERSON_NAME]-1"
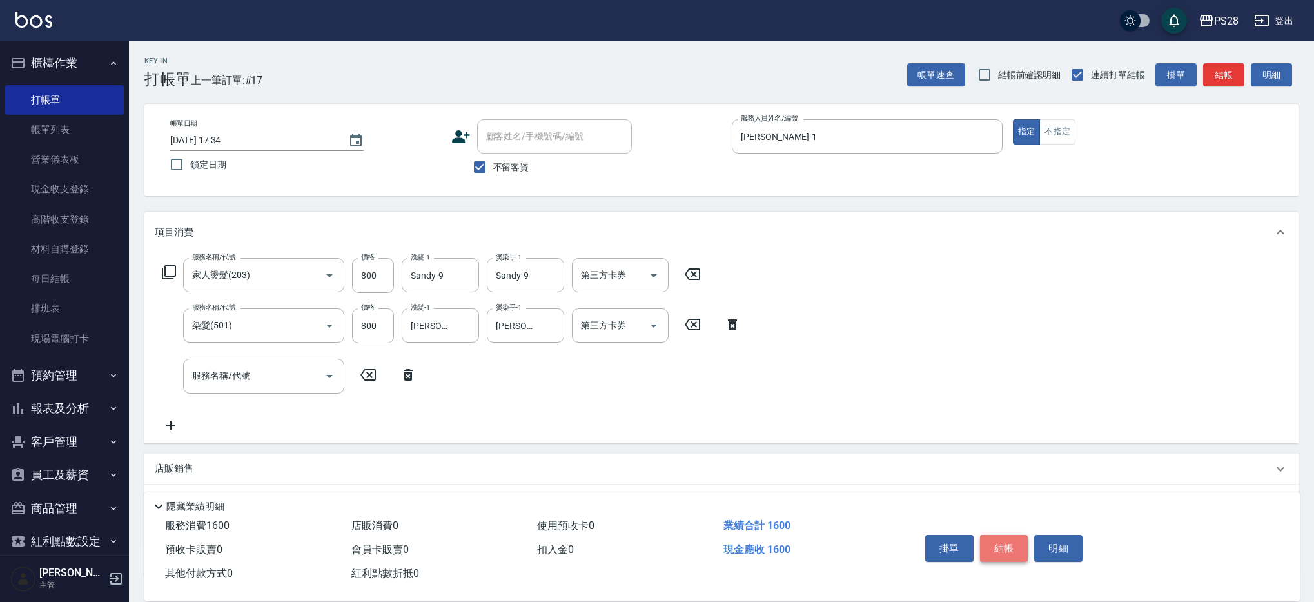
click at [998, 543] on button "結帳" at bounding box center [1004, 548] width 48 height 27
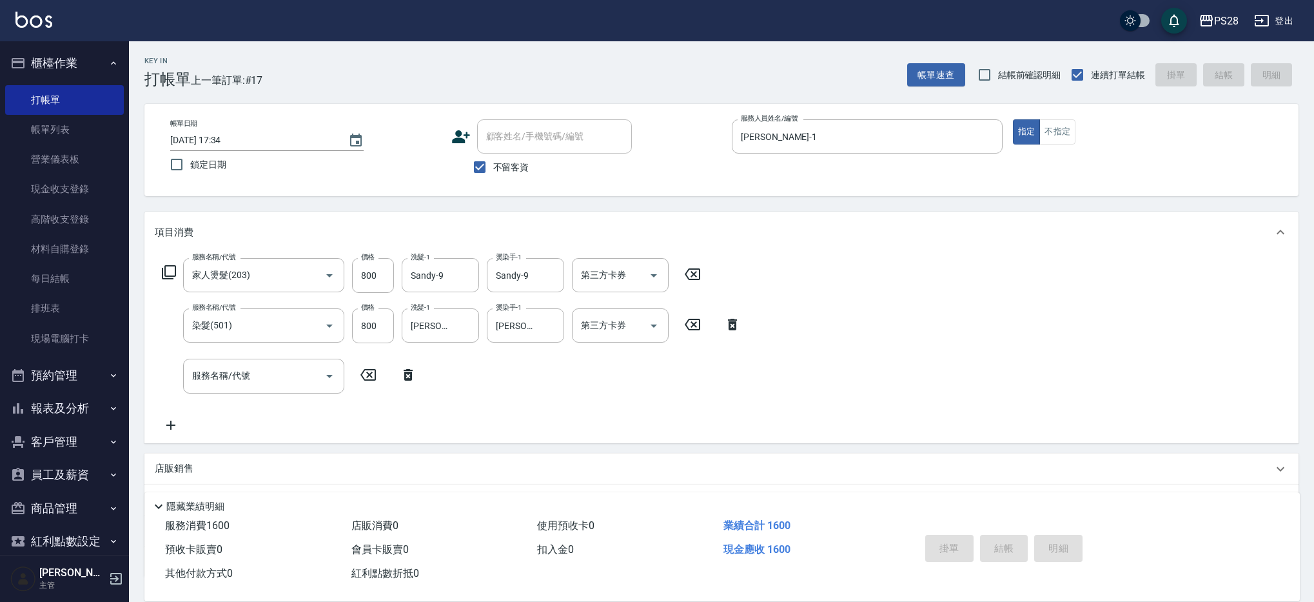
type input "[DATE] 17:36"
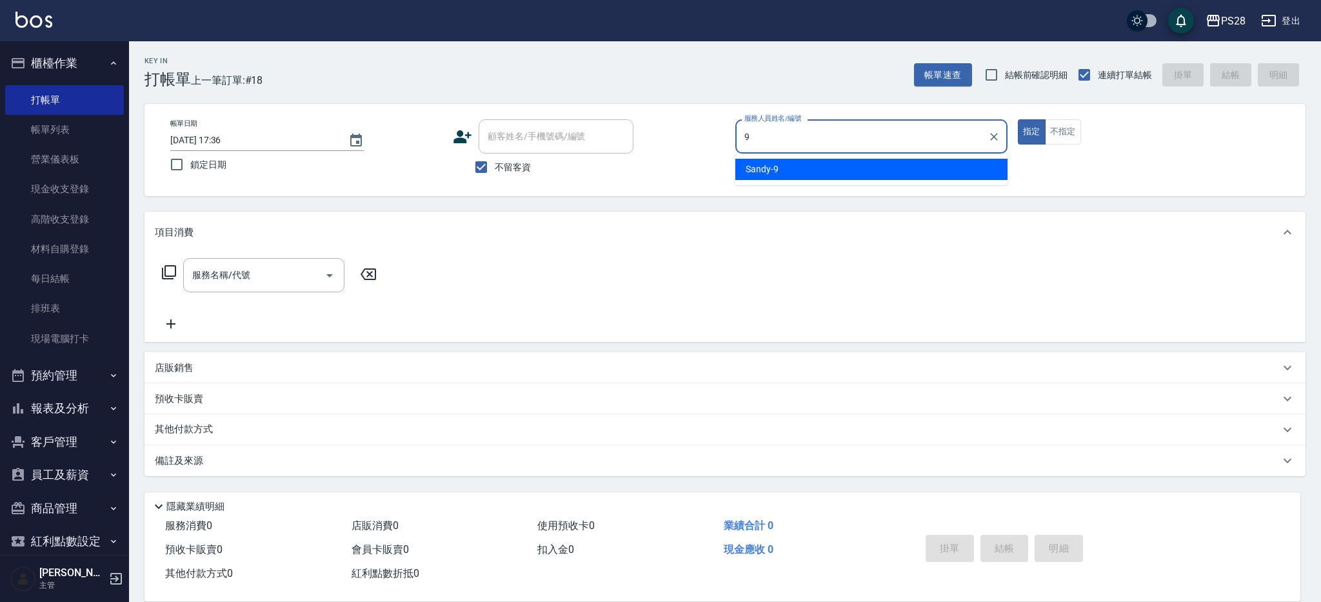
type input "Sandy-9"
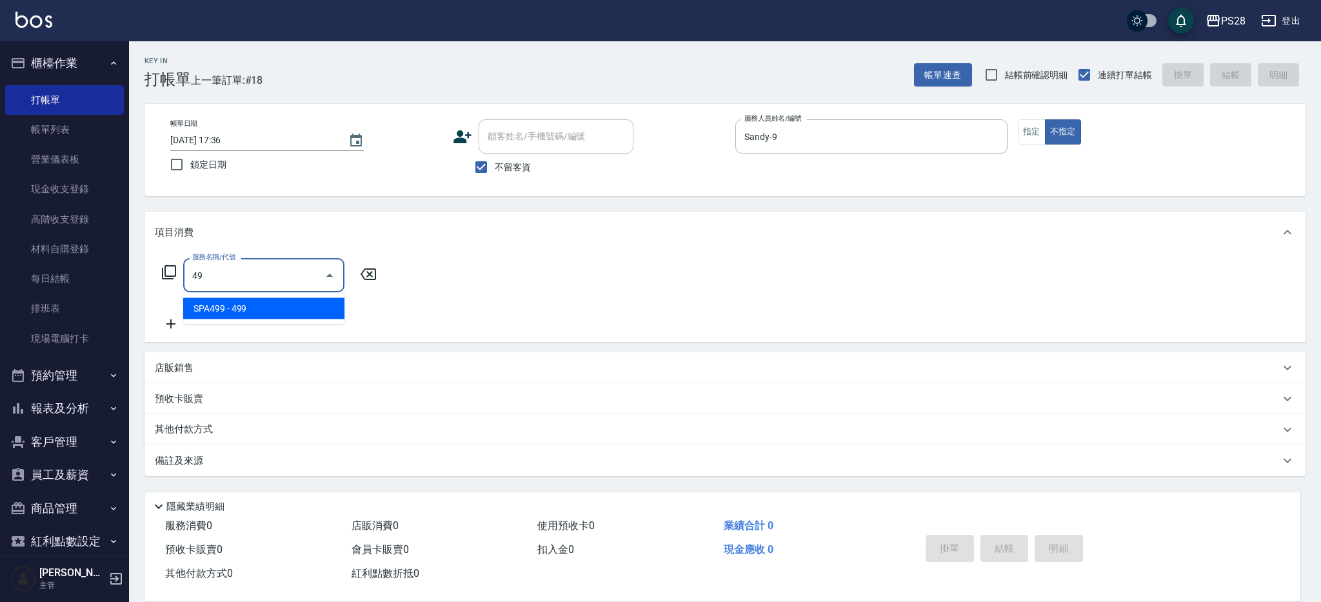
type input "4"
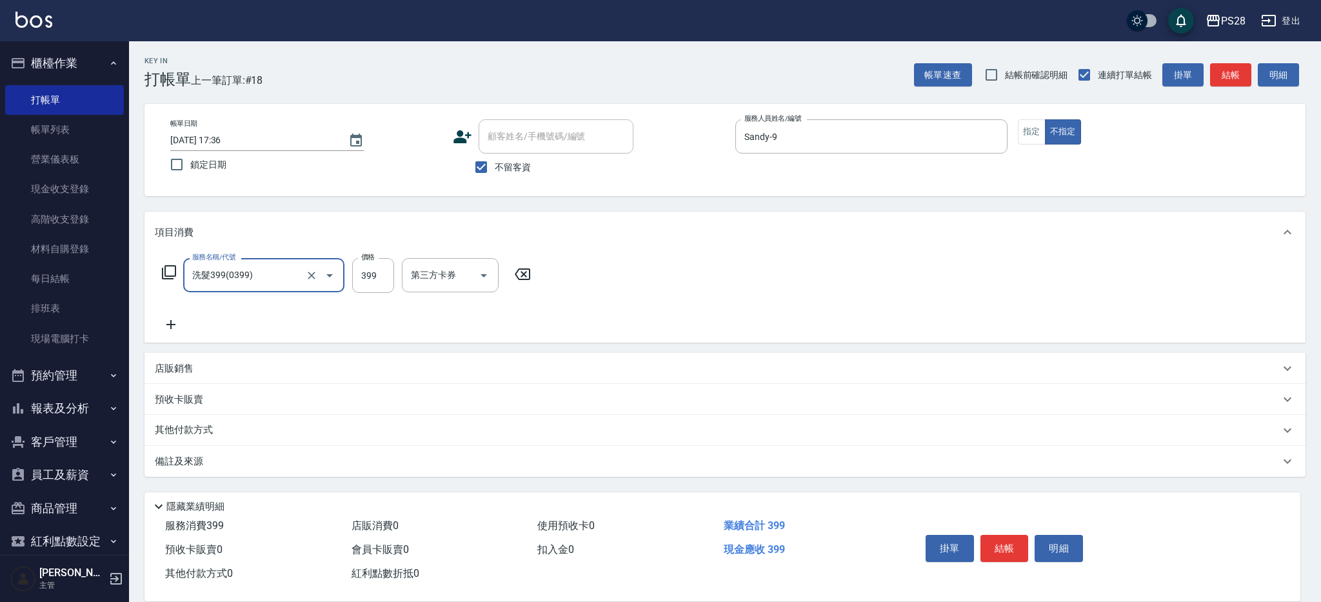
type input "洗髮399(0399)"
type input "15-15"
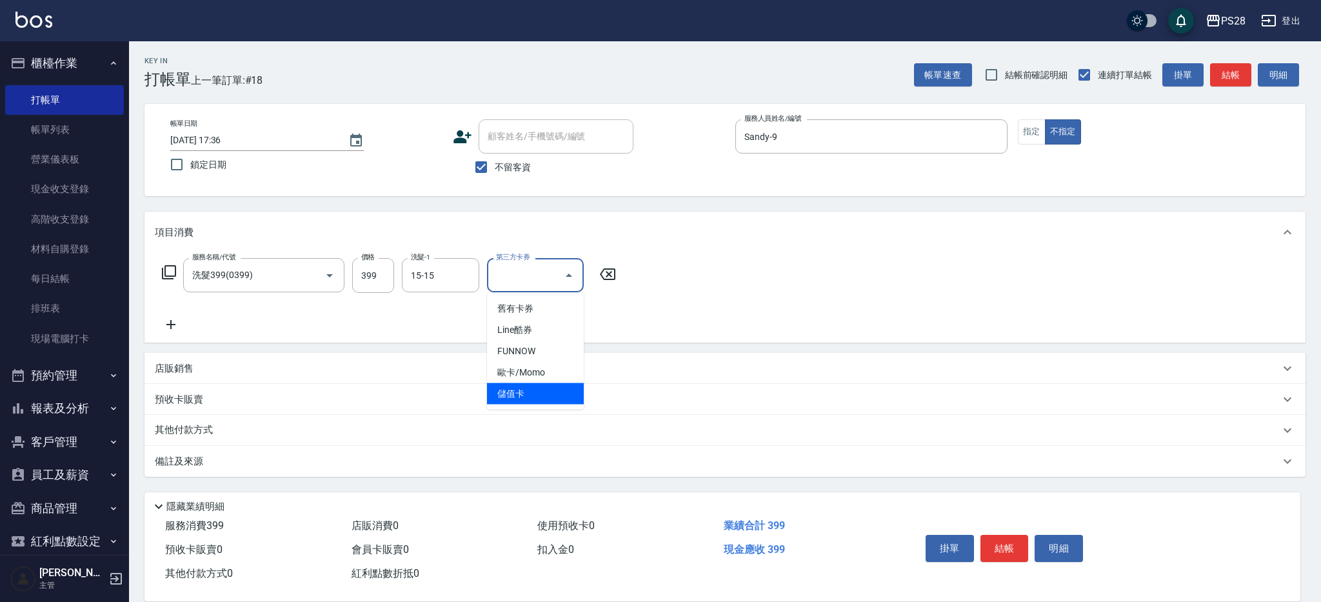
type input "儲值卡"
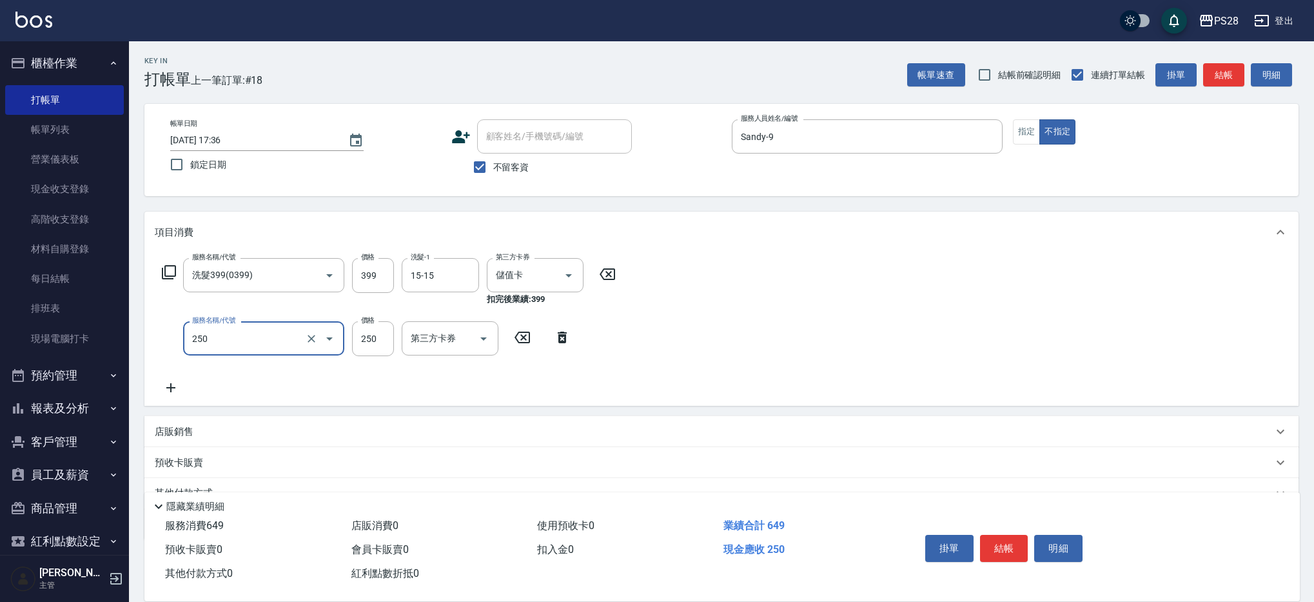
type input "單剪(250)"
type input "149"
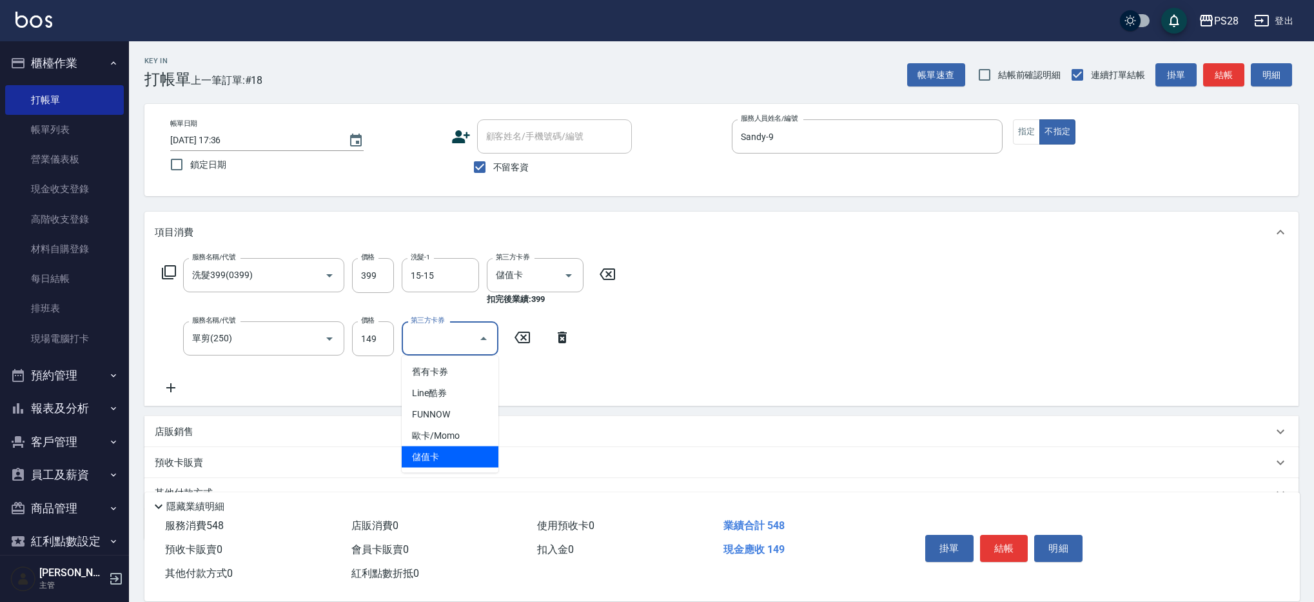
type input "儲值卡"
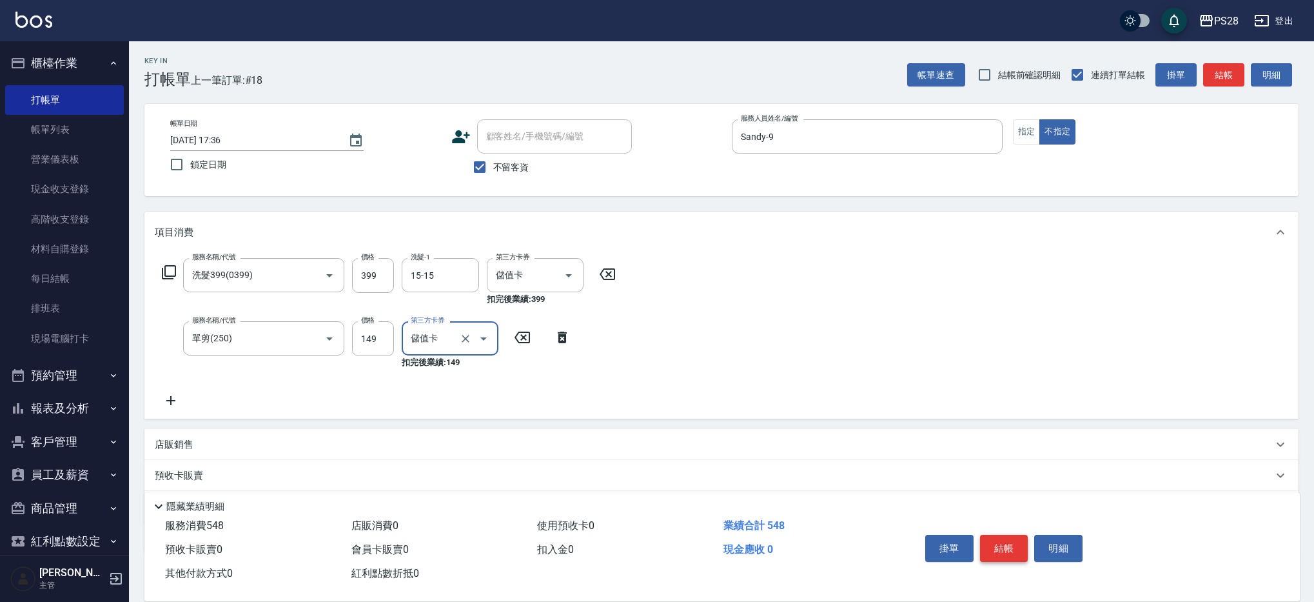
click at [1007, 545] on button "結帳" at bounding box center [1004, 548] width 48 height 27
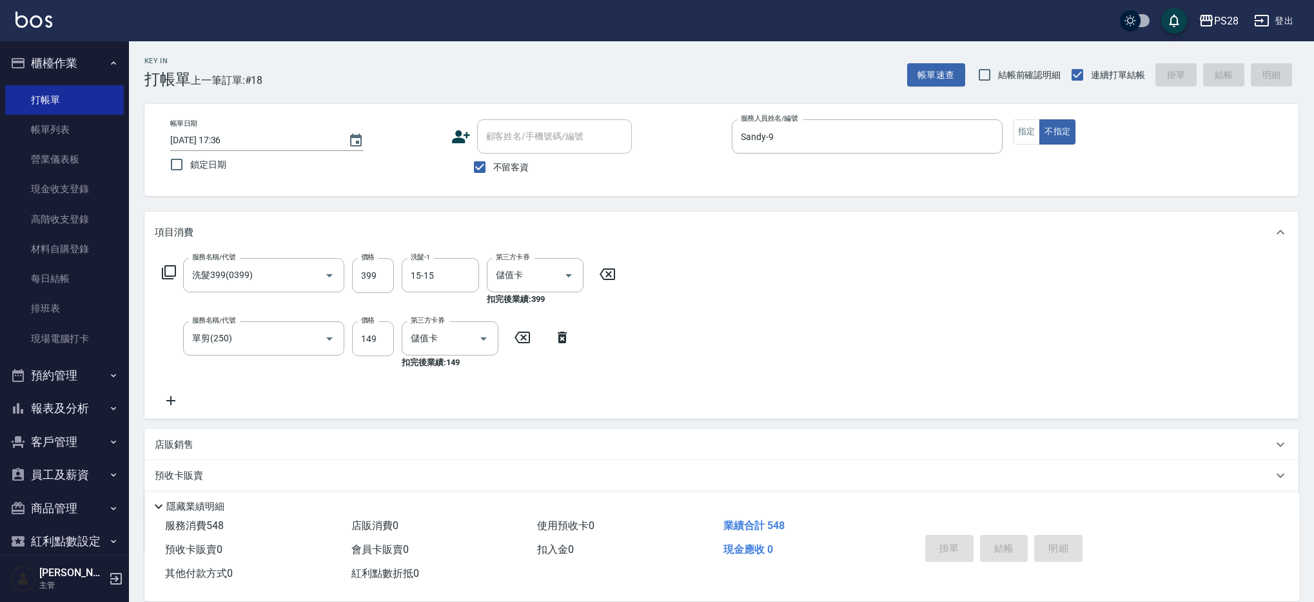
type input "[DATE] 17:38"
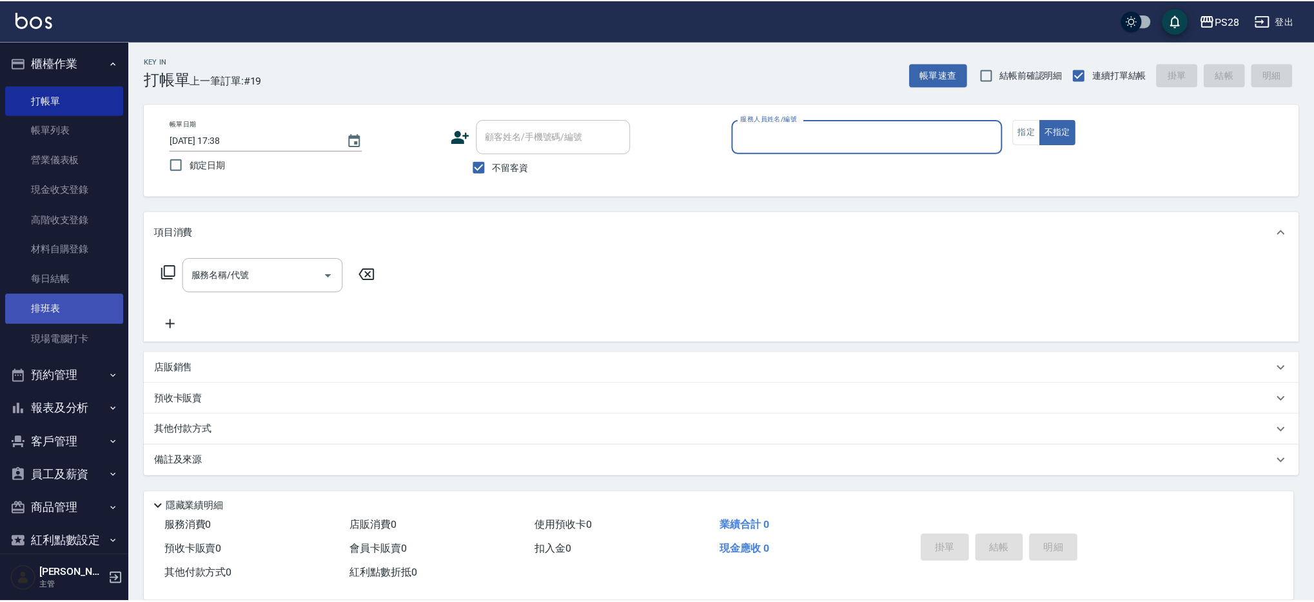
scroll to position [27, 0]
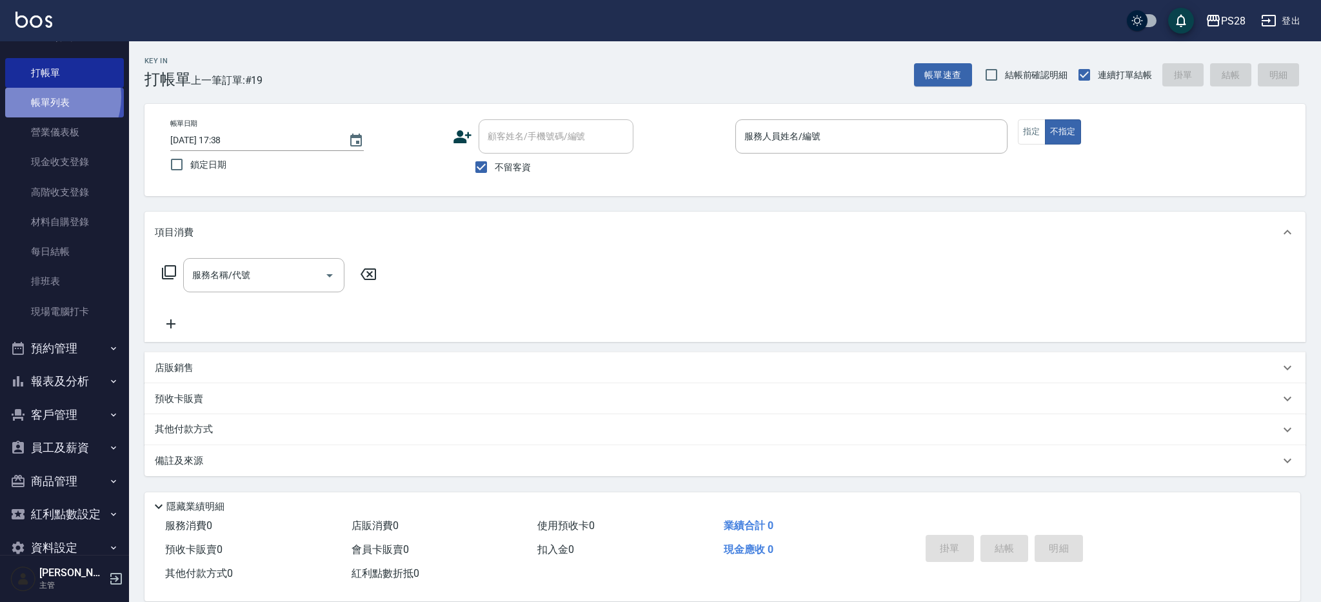
click at [46, 98] on link "帳單列表" at bounding box center [64, 103] width 119 height 30
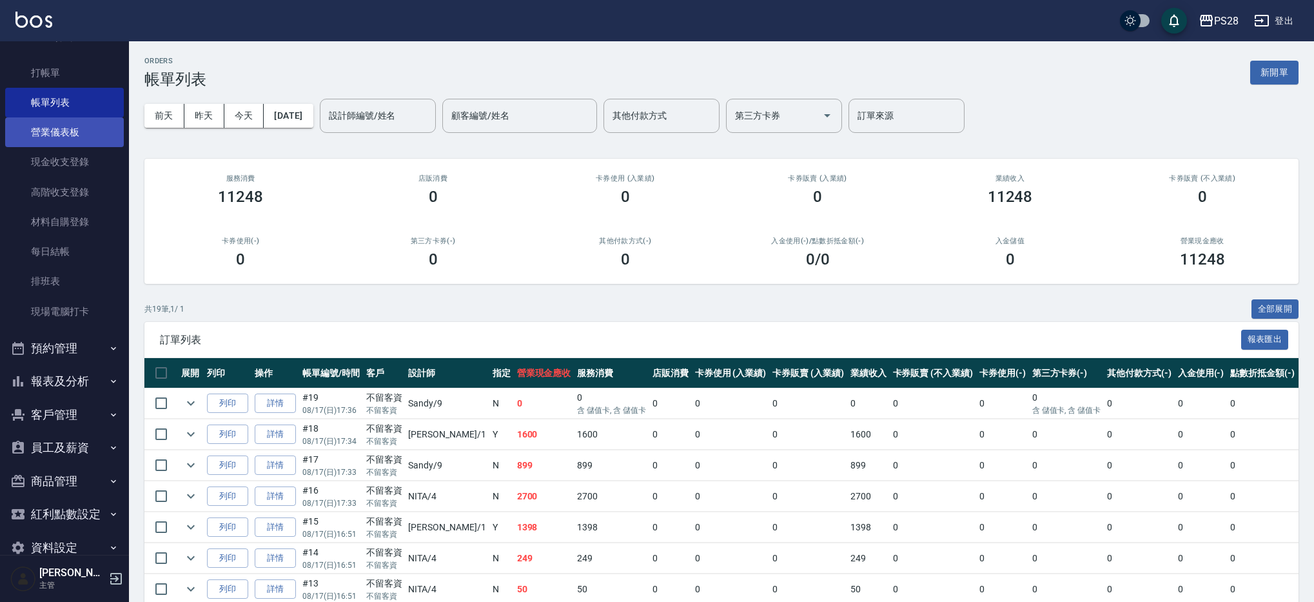
scroll to position [3, 0]
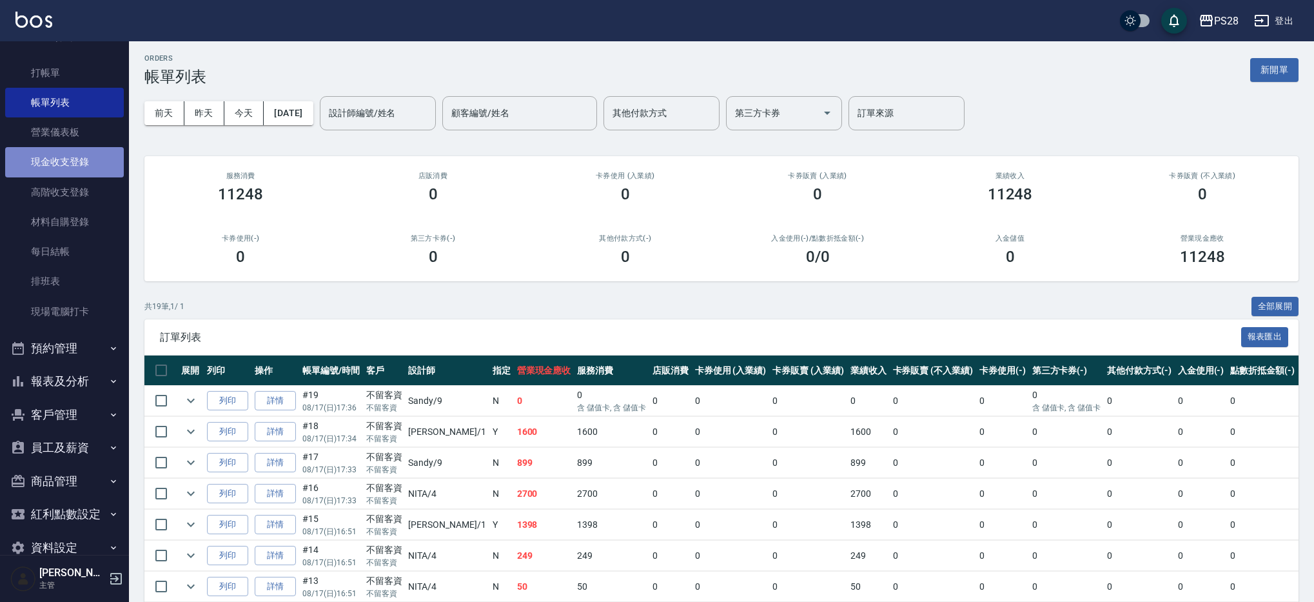
click at [74, 164] on link "現金收支登錄" at bounding box center [64, 162] width 119 height 30
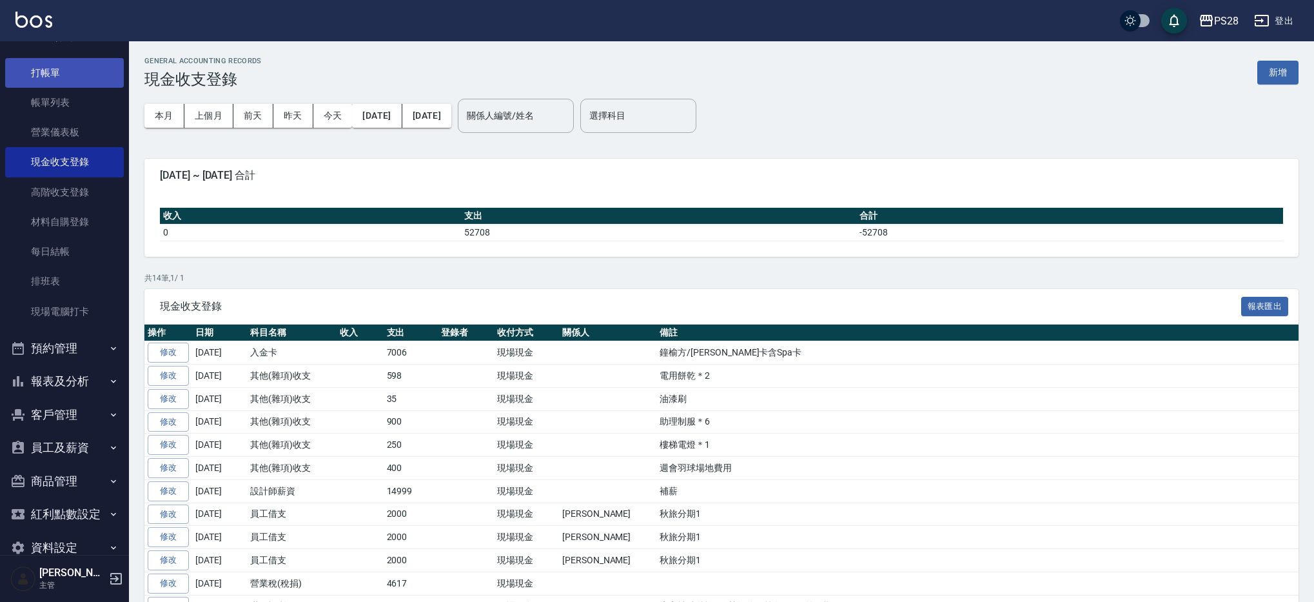
click at [62, 66] on link "打帳單" at bounding box center [64, 73] width 119 height 30
